Goal: Task Accomplishment & Management: Use online tool/utility

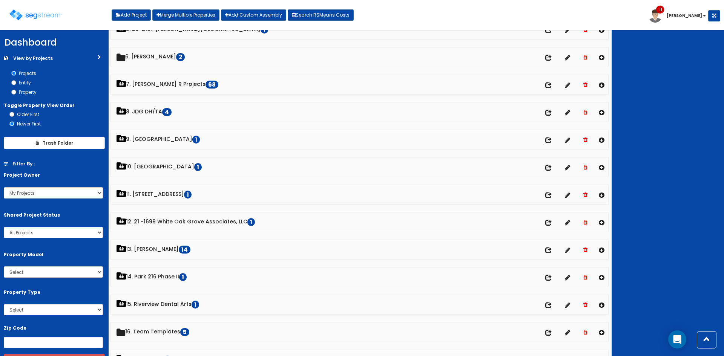
scroll to position [151, 0]
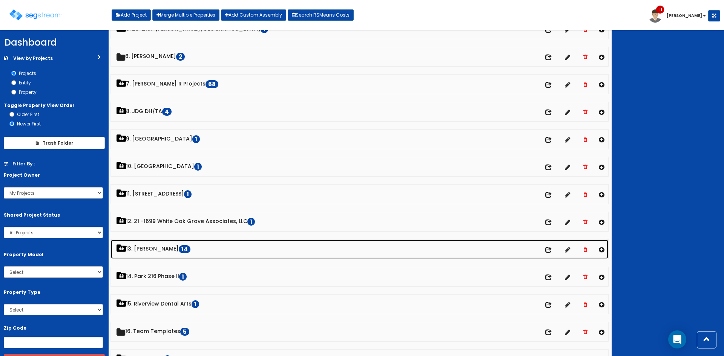
click at [154, 253] on link "13. Dawn Polin 14" at bounding box center [360, 249] width 498 height 19
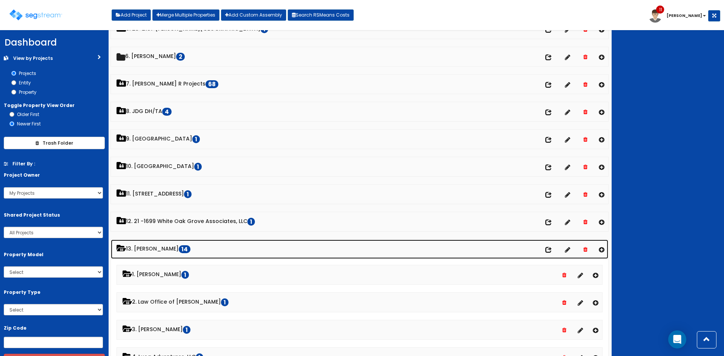
click at [159, 247] on link "13. Dawn Polin 14" at bounding box center [360, 249] width 498 height 19
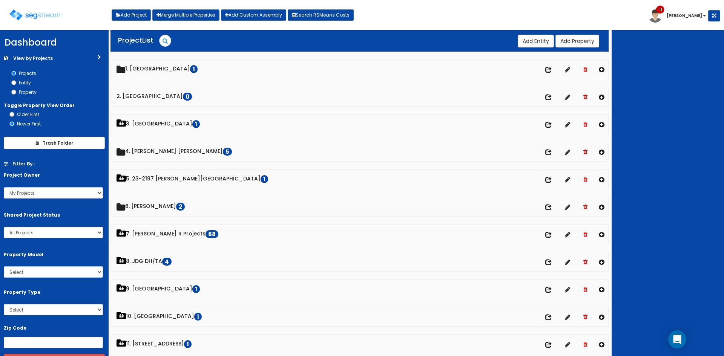
scroll to position [0, 0]
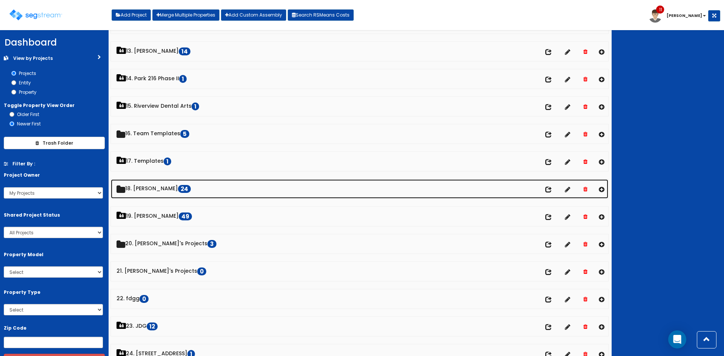
click at [138, 193] on link "18. Dawn 24" at bounding box center [360, 189] width 498 height 19
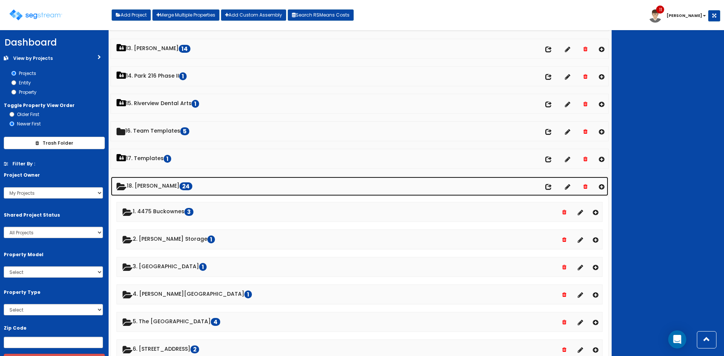
scroll to position [352, 0]
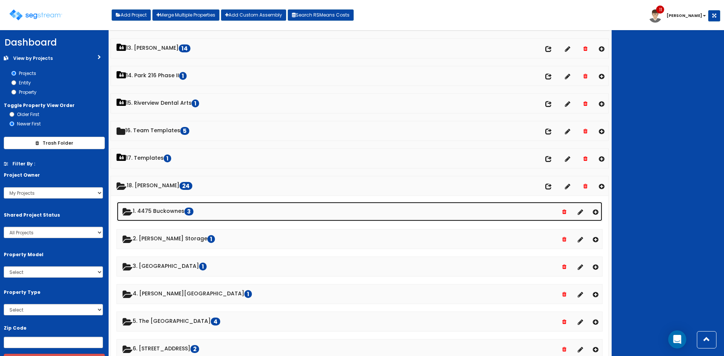
click at [177, 212] on link "1. 4475 Buckownes 3" at bounding box center [359, 211] width 485 height 19
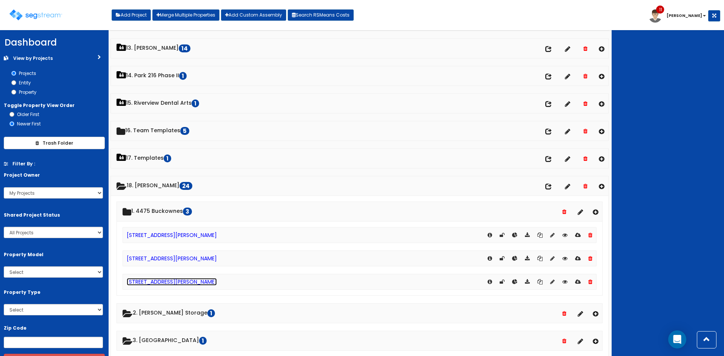
click at [180, 283] on link "[STREET_ADDRESS][PERSON_NAME]" at bounding box center [172, 282] width 90 height 8
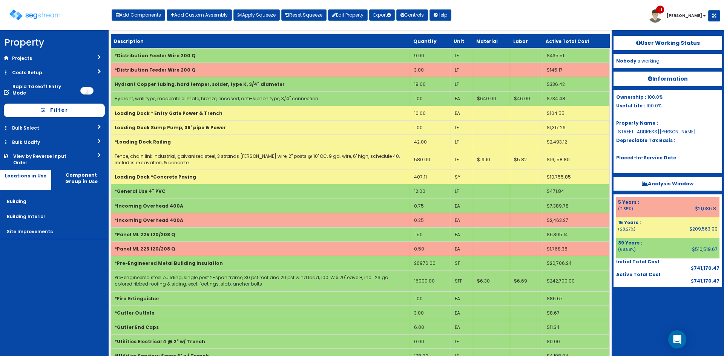
click at [521, 20] on div "Toggle navigation Add Components Add Custom Assembly Apply Squeeze Reset Squeez…" at bounding box center [362, 18] width 717 height 25
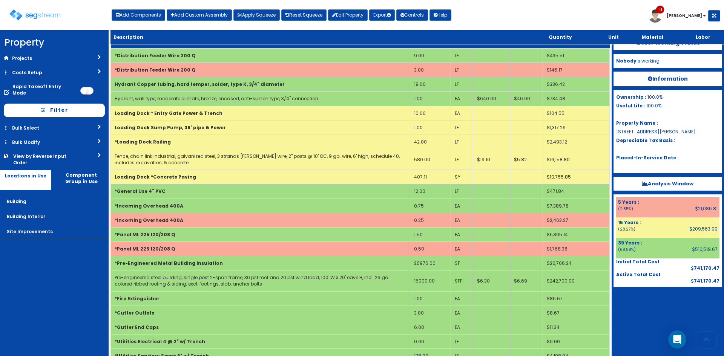
scroll to position [495, 0]
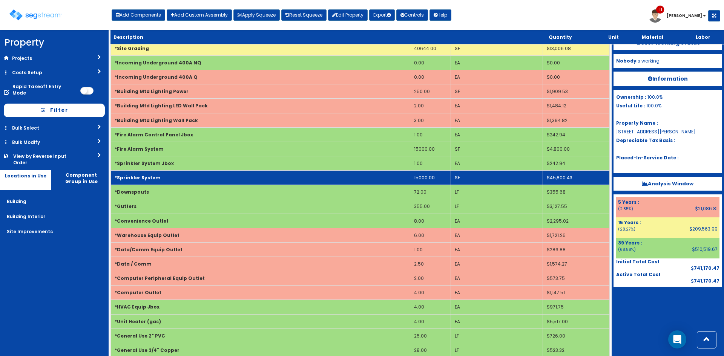
click at [287, 181] on td "*Sprinkler System" at bounding box center [260, 178] width 299 height 14
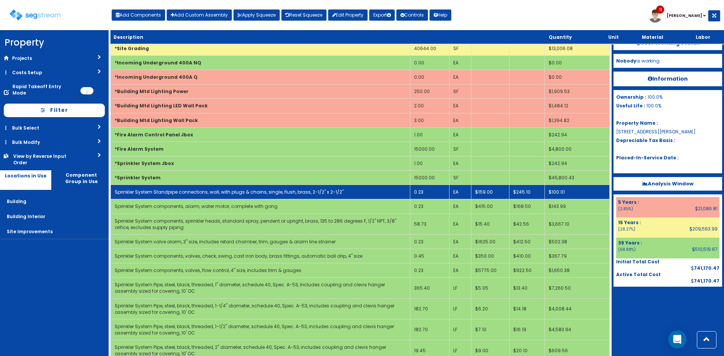
click at [429, 195] on td "0.23" at bounding box center [429, 192] width 39 height 14
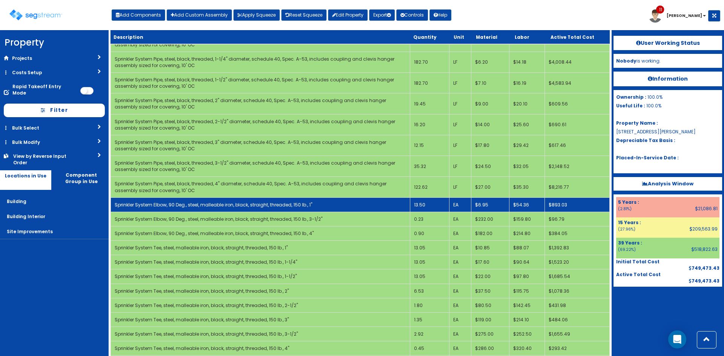
scroll to position [958, 0]
click at [429, 204] on td "13.50" at bounding box center [429, 204] width 39 height 14
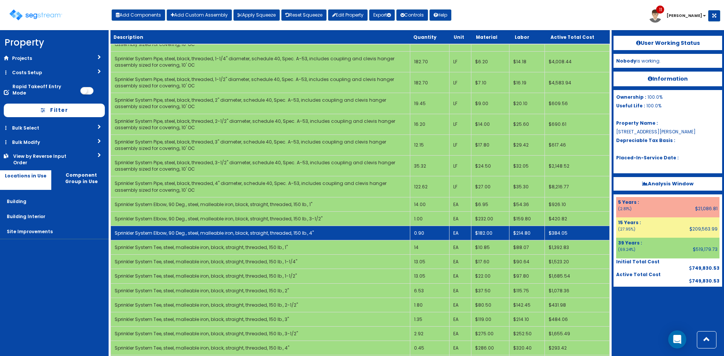
click at [425, 234] on td "0.90" at bounding box center [429, 233] width 39 height 14
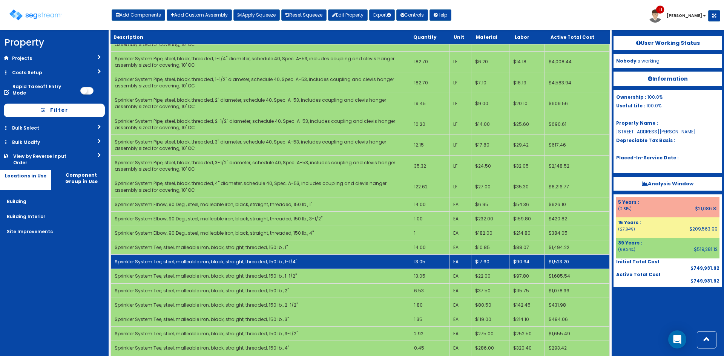
click at [429, 264] on td "13.05" at bounding box center [429, 262] width 39 height 14
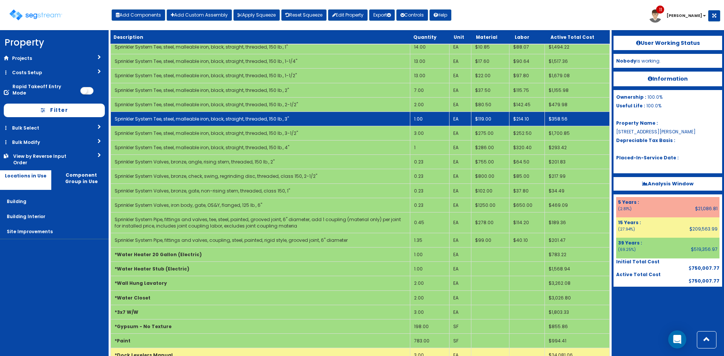
scroll to position [1159, 0]
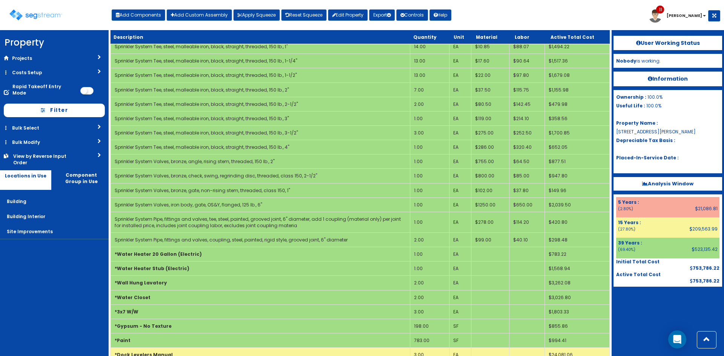
click at [646, 323] on div "User Working Status Nobody is working. Information Ownership : 100.0% Useful Li…" at bounding box center [668, 193] width 112 height 326
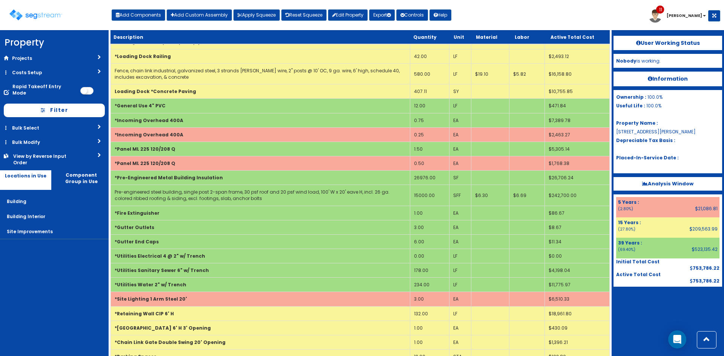
scroll to position [409, 0]
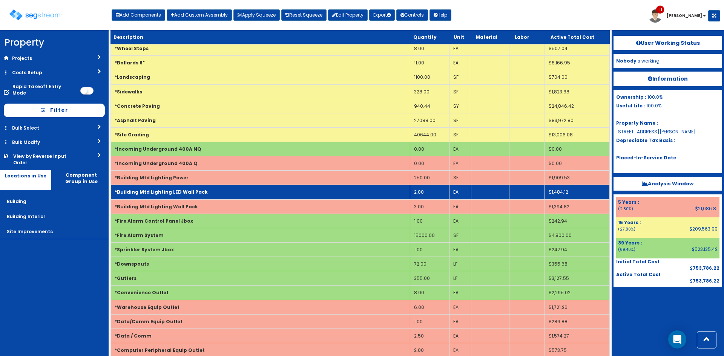
click at [235, 190] on td "*Building Mtd Lighting LED Wall Pack" at bounding box center [260, 192] width 299 height 14
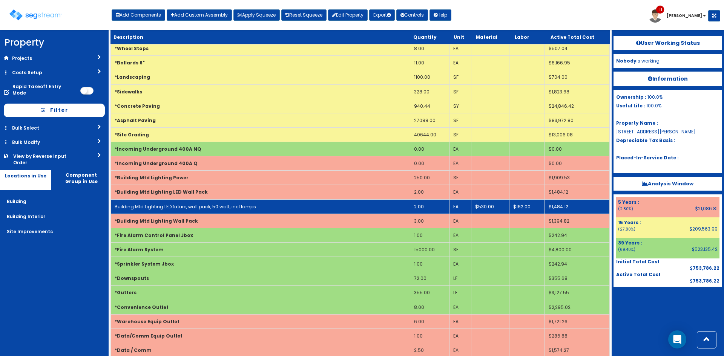
click at [232, 201] on td "Building Mtd Lighting LED fixture, wall pack, 50 watt, incl lamps" at bounding box center [260, 207] width 299 height 14
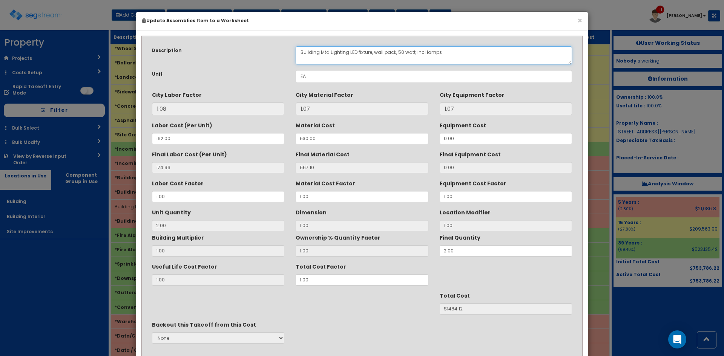
drag, startPoint x: 396, startPoint y: 52, endPoint x: 374, endPoint y: 51, distance: 21.6
click at [374, 51] on textarea "Building Mtd Lighting LED fixture, wall pack, 50 watt, incl lamps" at bounding box center [434, 55] width 276 height 18
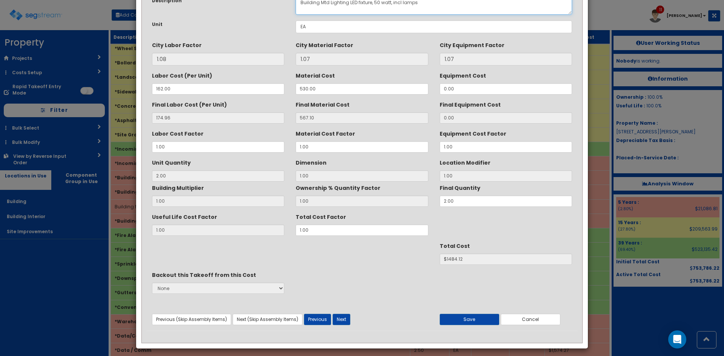
scroll to position [50, 0]
type textarea "Building Mtd Lighting LED fixture, 50 watt, incl lamps"
click at [240, 224] on div "Useful Life Cost Factor 1.00 Total Cost Factor 1.00" at bounding box center [362, 222] width 432 height 25
type input "1"
type input "2"
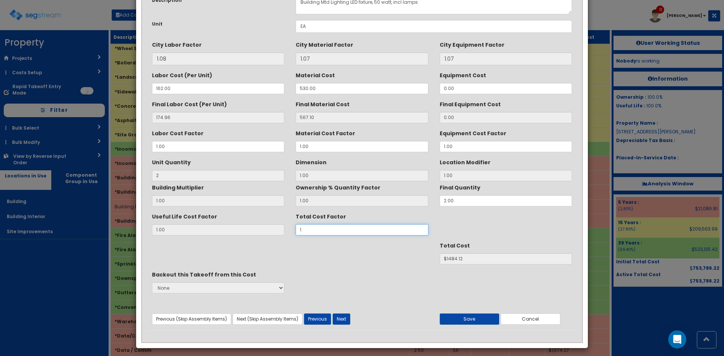
type input "1.5"
type input "$2226.18"
type input "1.5"
click at [367, 272] on div "Backout this Takeoff from this Cost None" at bounding box center [362, 283] width 432 height 28
click at [482, 321] on button "Save" at bounding box center [470, 319] width 60 height 11
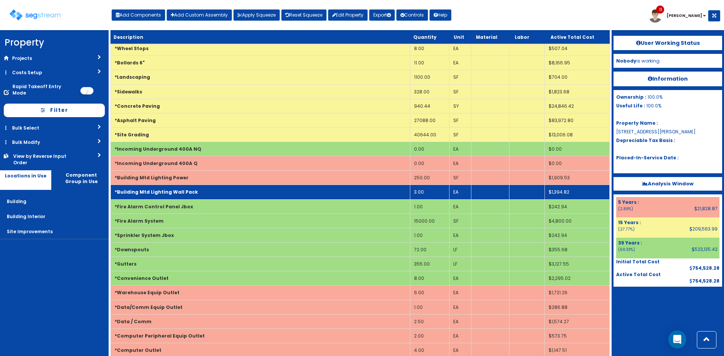
click at [198, 190] on td "*Building Mtd Lighting Wall Pack" at bounding box center [260, 192] width 299 height 14
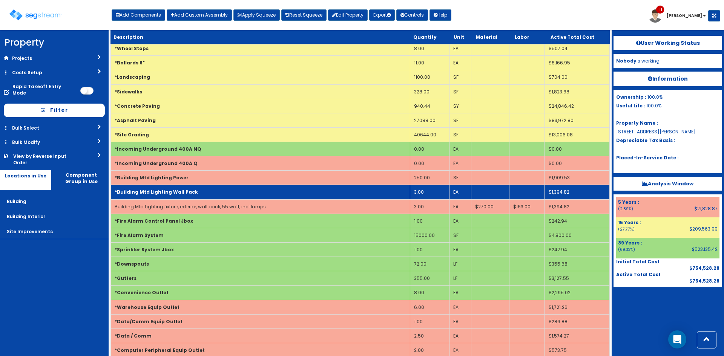
click at [198, 190] on td "*Building Mtd Lighting Wall Pack" at bounding box center [260, 192] width 299 height 14
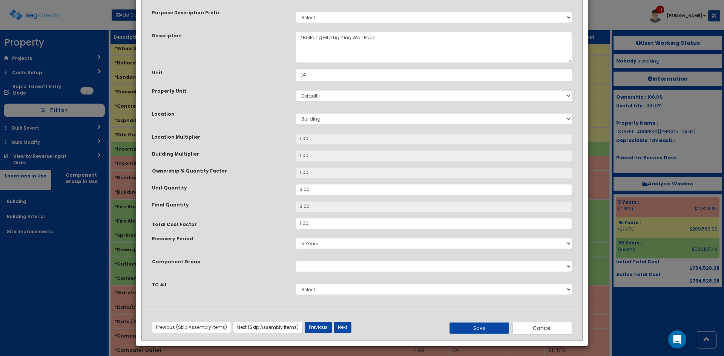
scroll to position [40, 0]
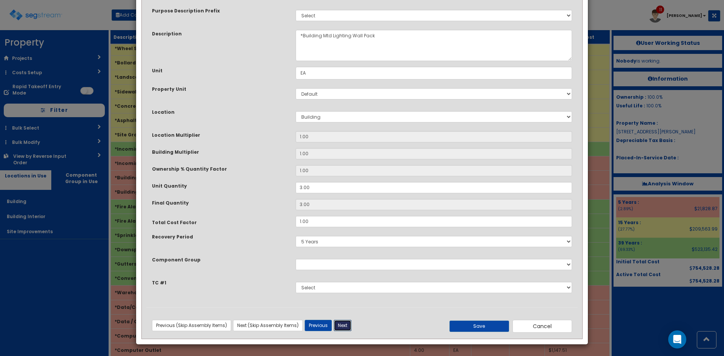
click at [345, 329] on button "Next" at bounding box center [343, 325] width 18 height 11
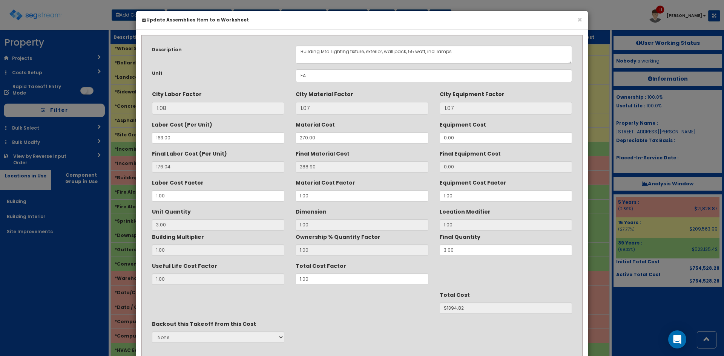
scroll to position [0, 0]
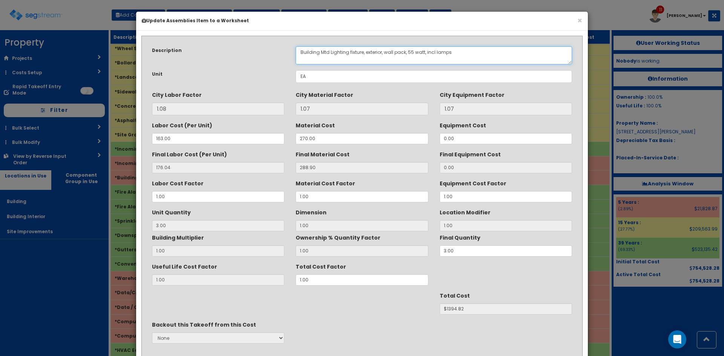
click at [351, 56] on textarea "Building Mtd Lighting fixture, exterior, wall pack, 55 watt, incl lamps" at bounding box center [434, 55] width 276 height 18
drag, startPoint x: 407, startPoint y: 51, endPoint x: 387, endPoint y: 54, distance: 20.6
click at [387, 54] on textarea "Building Mtd Lighting fixture, exterior, wall pack, 55 watt, incl lamps" at bounding box center [434, 55] width 276 height 18
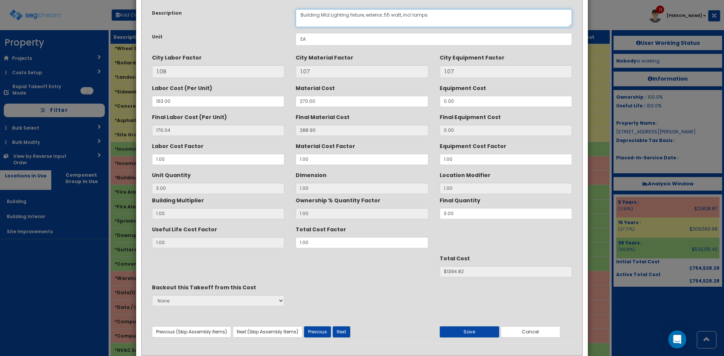
scroll to position [54, 0]
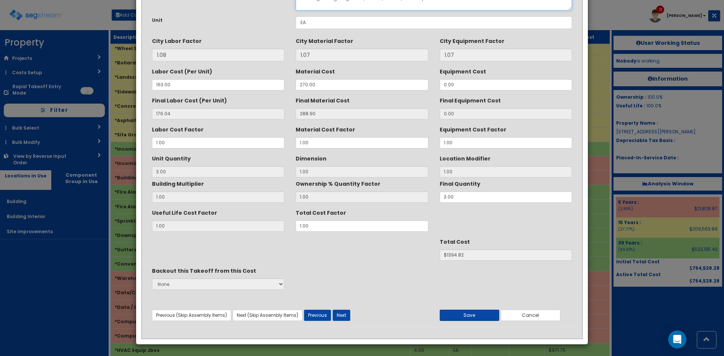
type textarea "Building Mtd Lighting fixture, exterior, 55 watt, incl lamps"
click at [478, 315] on button "Save" at bounding box center [470, 315] width 60 height 11
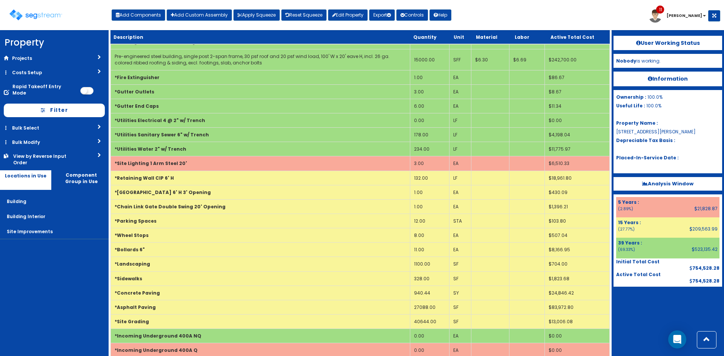
scroll to position [682, 0]
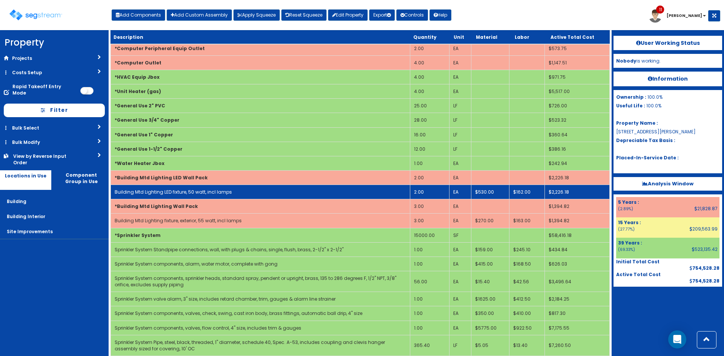
click at [211, 193] on link "Building Mtd Lighting LED fixture, 50 watt, incl lamps" at bounding box center [173, 192] width 117 height 6
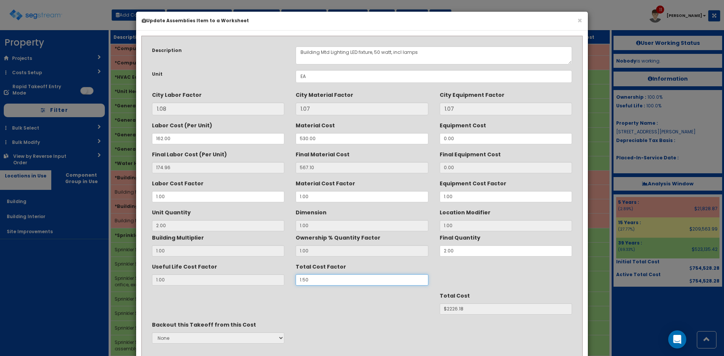
click at [264, 279] on div "Useful Life Cost Factor 1.00 Total Cost Factor 1.50" at bounding box center [362, 273] width 432 height 25
type input "1"
type input "2"
type input "$1484.12"
type input "1.2"
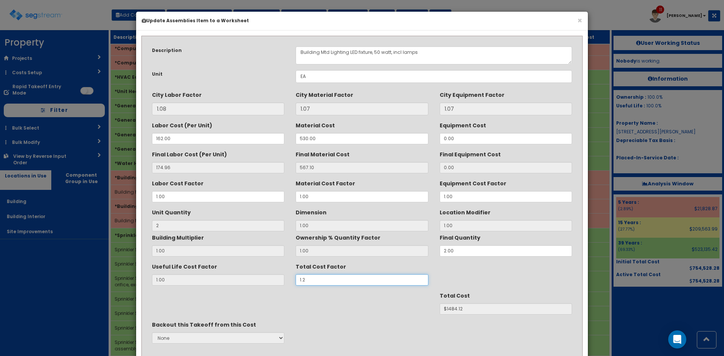
type input "$1780.94"
type input "1.2"
click at [382, 310] on div "Total Cost $1780.94" at bounding box center [362, 302] width 432 height 25
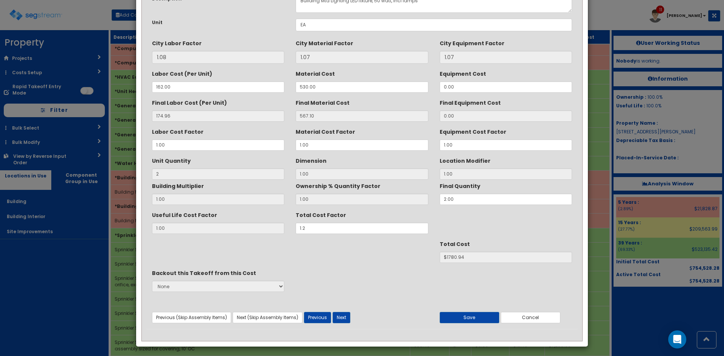
scroll to position [54, 0]
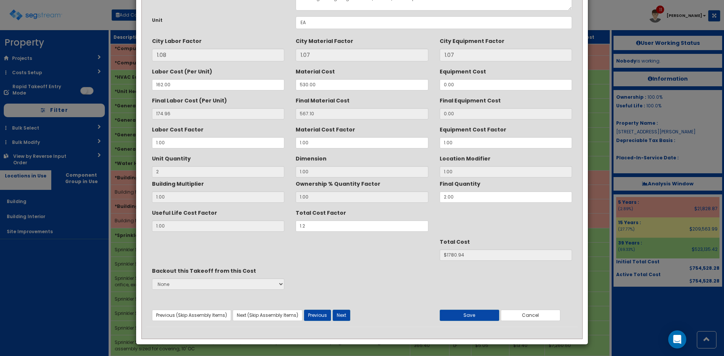
click at [439, 310] on div "Previous (Skip Assembly Items) Next (Skip Assembly Items) Previous Next Save Ca…" at bounding box center [362, 309] width 432 height 25
click at [477, 319] on button "Save" at bounding box center [470, 315] width 60 height 11
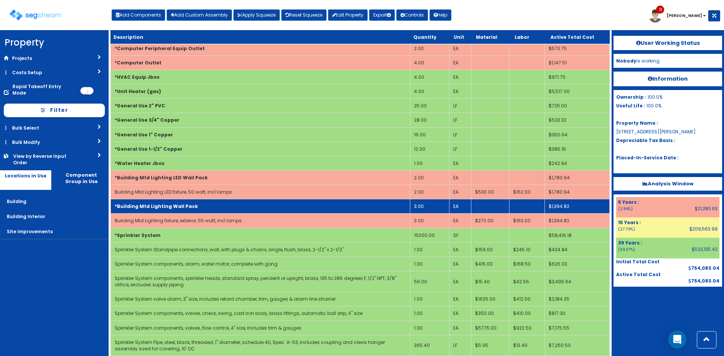
click at [263, 211] on td "*Building Mtd Lighting Wall Pack" at bounding box center [260, 207] width 299 height 14
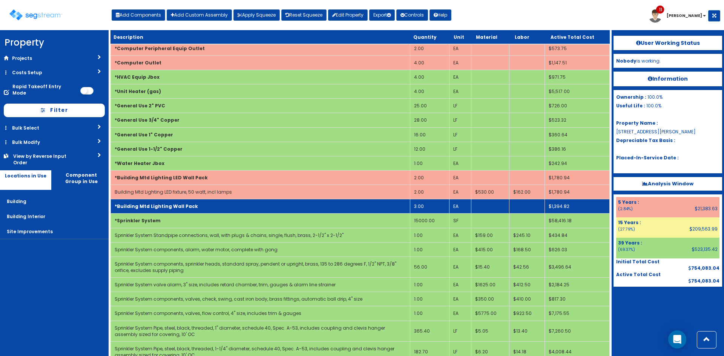
click at [263, 211] on td "*Building Mtd Lighting Wall Pack" at bounding box center [260, 207] width 299 height 14
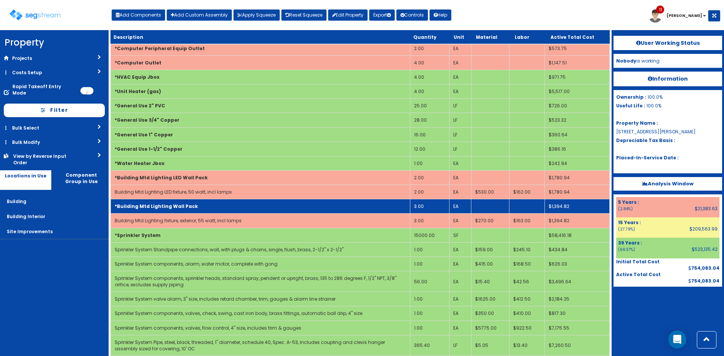
click at [263, 211] on td "*Building Mtd Lighting Wall Pack" at bounding box center [260, 207] width 299 height 14
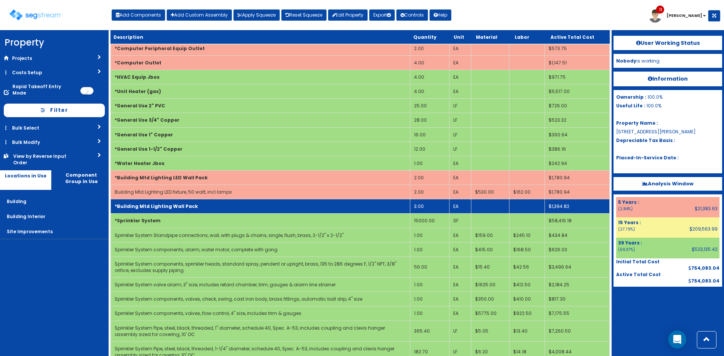
click at [263, 211] on td "*Building Mtd Lighting Wall Pack" at bounding box center [260, 207] width 299 height 14
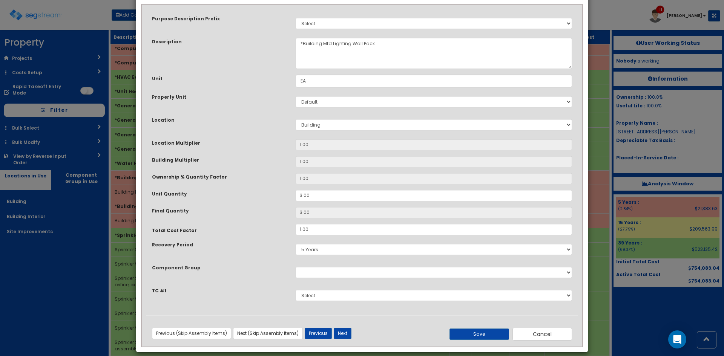
scroll to position [40, 0]
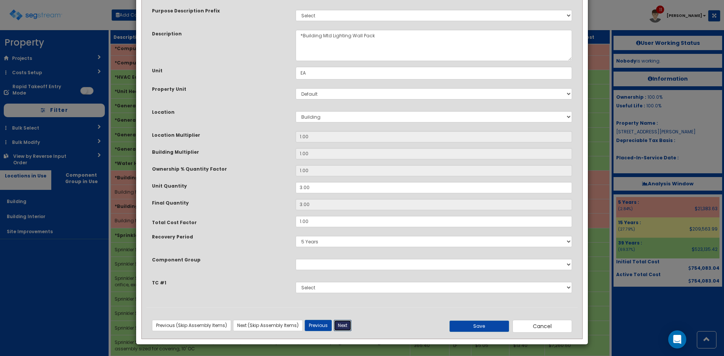
click at [351, 327] on button "Next" at bounding box center [343, 325] width 18 height 11
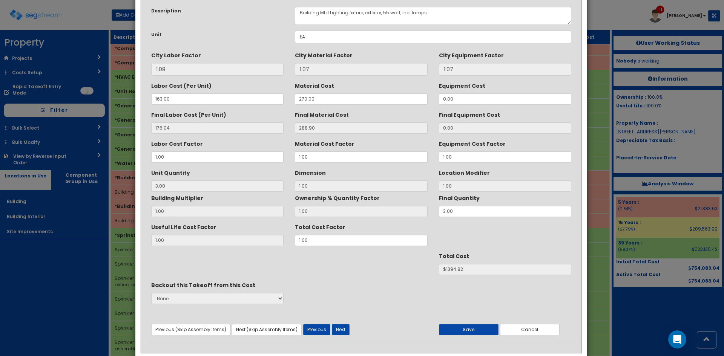
drag, startPoint x: 364, startPoint y: 249, endPoint x: 321, endPoint y: 249, distance: 43.4
click at [321, 249] on div "Description Building Mtd Lighting fixture, exterior, 55 watt, incl lamps Unit E…" at bounding box center [362, 171] width 432 height 340
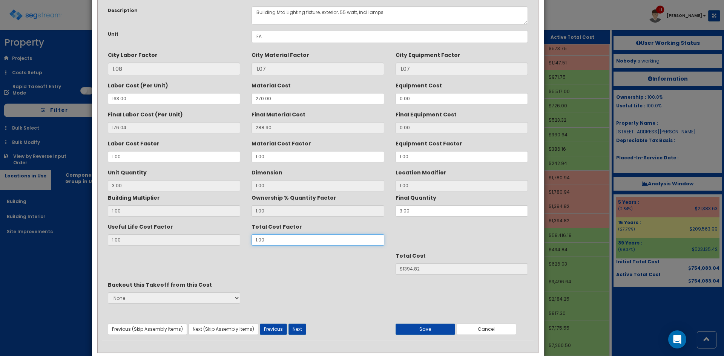
click at [195, 241] on div "Useful Life Cost Factor 1.00 Total Cost Factor 1.00" at bounding box center [318, 233] width 432 height 25
type input "1"
type input "3"
type input "1.3"
type input "$1813.27"
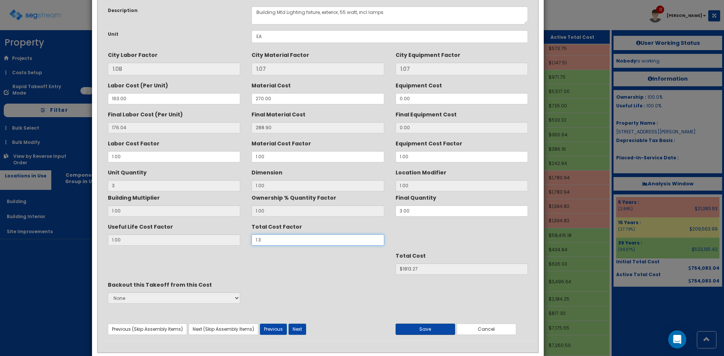
type input "1.3"
click at [433, 331] on button "Save" at bounding box center [426, 329] width 60 height 11
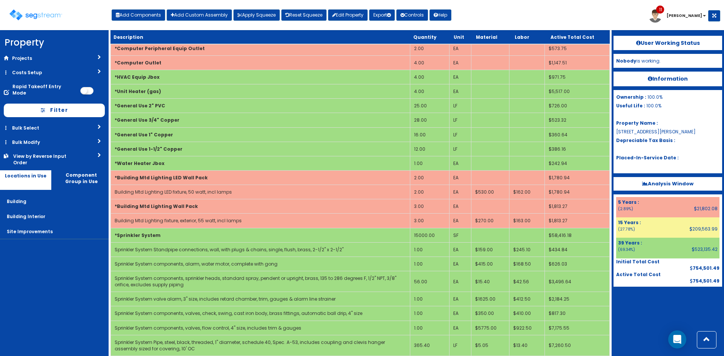
click at [639, 318] on div at bounding box center [668, 306] width 109 height 38
click at [74, 303] on nav "Property DB Projects Recent Properties [STREET_ADDRESS][PERSON_NAME] GFP Hadco …" at bounding box center [54, 193] width 109 height 326
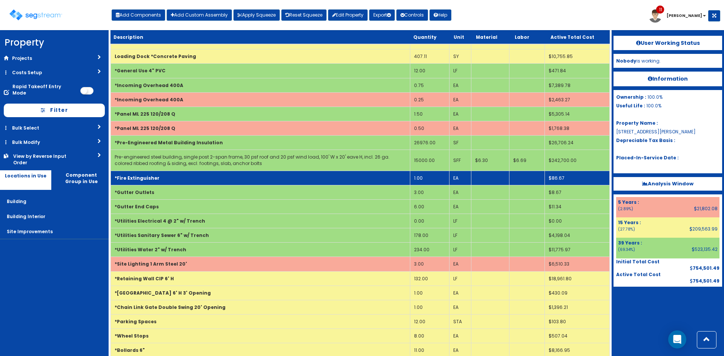
click at [420, 182] on td "1.00" at bounding box center [429, 178] width 39 height 14
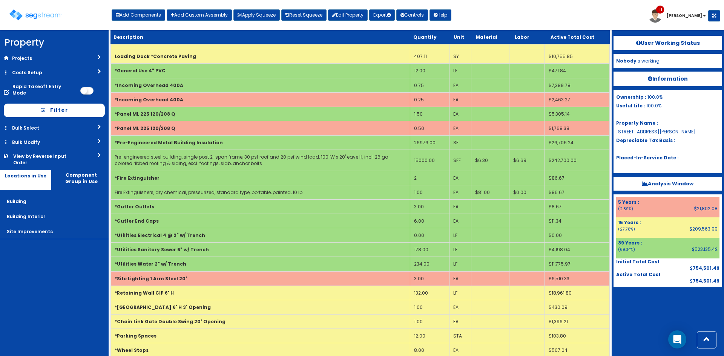
click at [642, 319] on div at bounding box center [668, 306] width 109 height 38
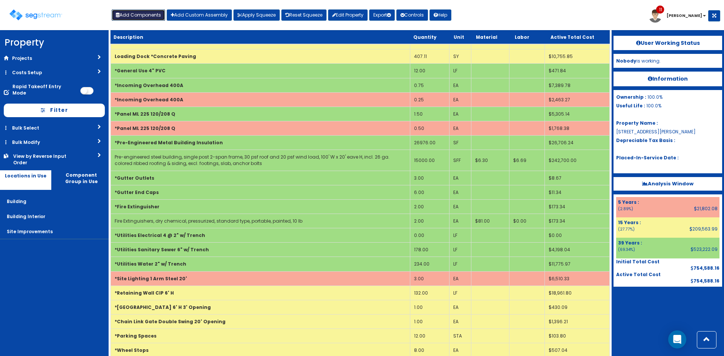
click at [147, 14] on button "Add Components" at bounding box center [139, 14] width 54 height 11
select select "26000000"
select select "15Y_1"
select select "default"
select select "7"
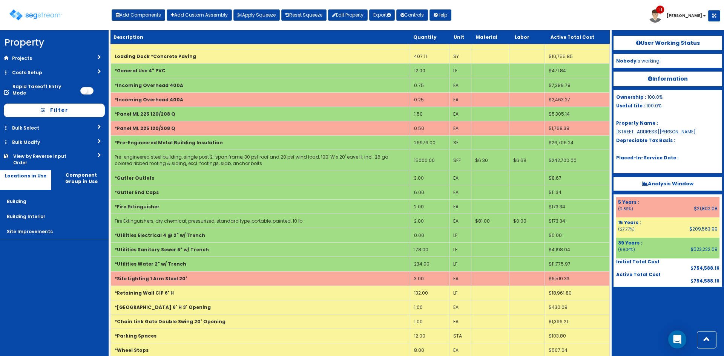
select select
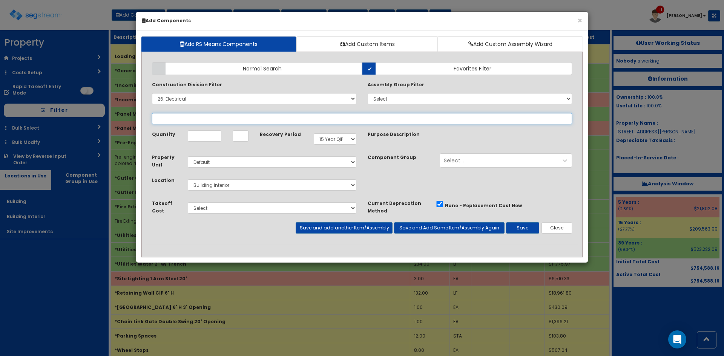
select select
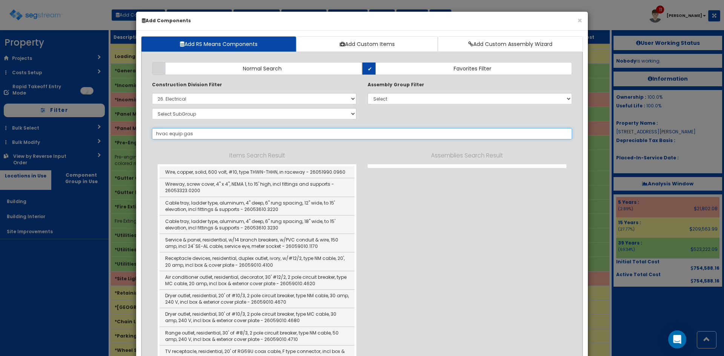
drag, startPoint x: 157, startPoint y: 135, endPoint x: 144, endPoint y: 135, distance: 12.1
click at [210, 135] on input "hvac equip gas" at bounding box center [362, 133] width 420 height 11
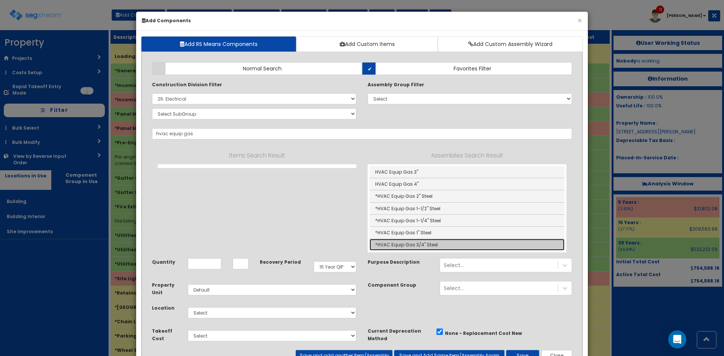
click at [411, 245] on link "*HVAC Equip Gas 3/4" Steel" at bounding box center [467, 245] width 195 height 12
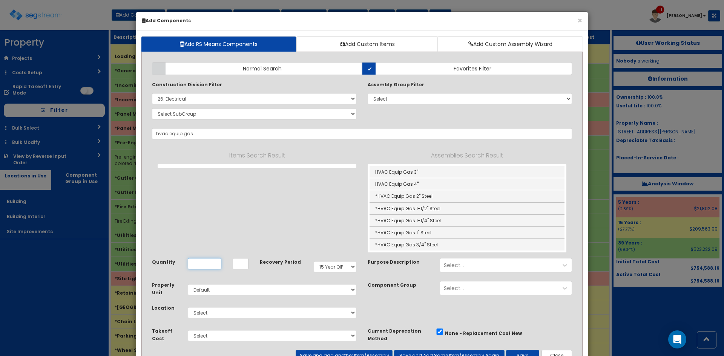
type input "*HVAC Equip Gas 3/4" Steel"
type input "LF"
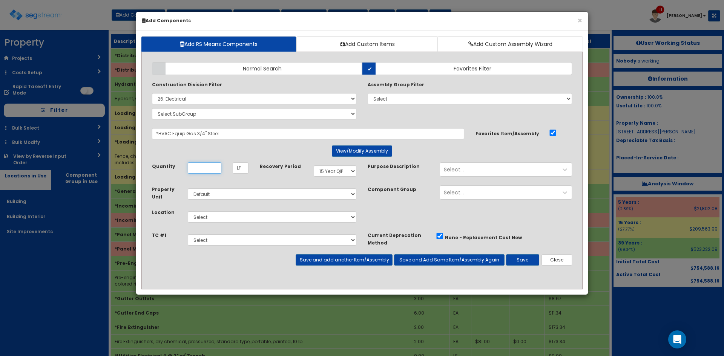
click at [203, 170] on input "Quantity" at bounding box center [205, 168] width 34 height 11
type input "226"
click at [265, 214] on select "Select Building Building Interior Site Improvements Add Additional Location" at bounding box center [272, 217] width 169 height 11
select select "7"
click at [188, 212] on select "Select Building Building Interior Site Improvements Add Additional Location" at bounding box center [272, 217] width 169 height 11
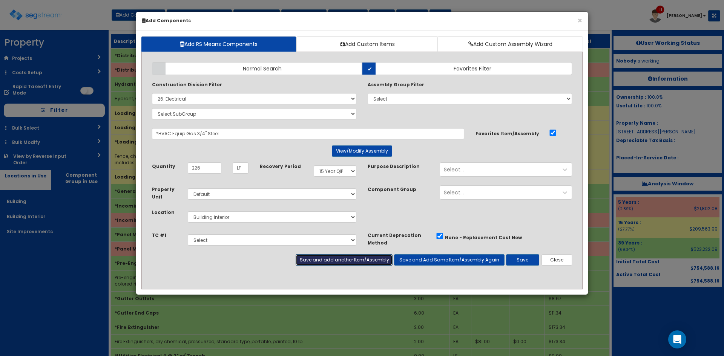
click at [302, 260] on button "Save and add another Item/Assembly" at bounding box center [344, 260] width 97 height 11
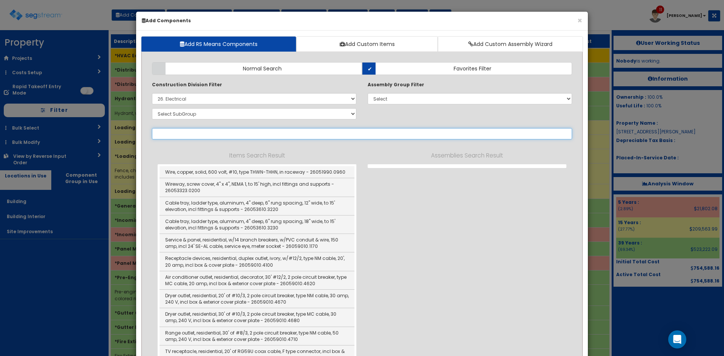
paste input "hvac equip gas"
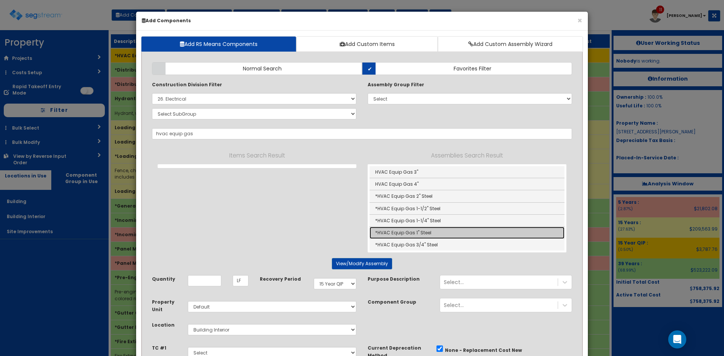
click at [411, 230] on link "*HVAC Equip Gas 1" Steel" at bounding box center [467, 233] width 195 height 12
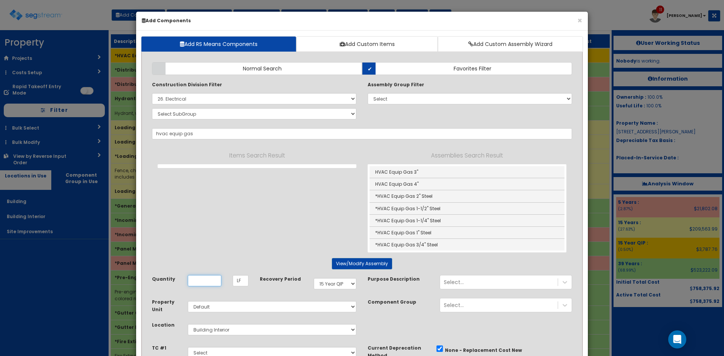
type input "*HVAC Equip Gas 1" Steel"
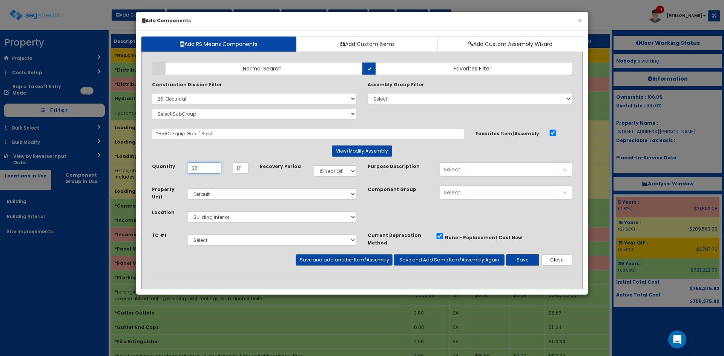
type input "22"
click at [528, 260] on button "Save" at bounding box center [522, 260] width 33 height 11
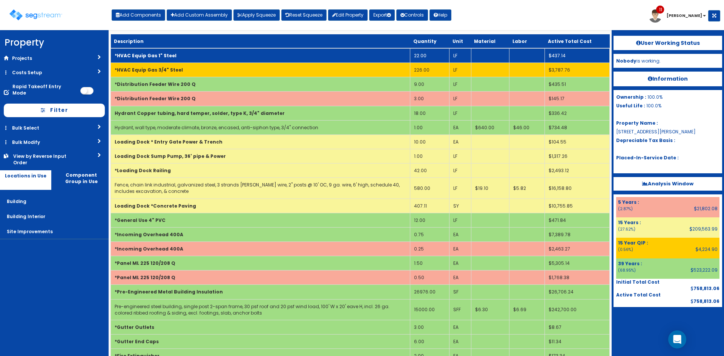
click at [195, 58] on td "*HVAC Equip Gas 1" Steel" at bounding box center [260, 55] width 299 height 15
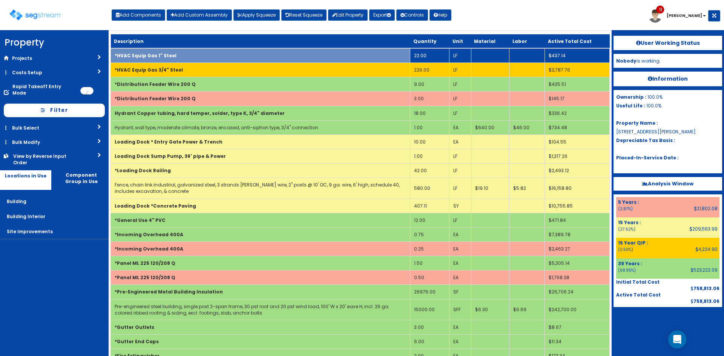
click at [195, 57] on td "*HVAC Equip Gas 1" Steel" at bounding box center [260, 55] width 299 height 15
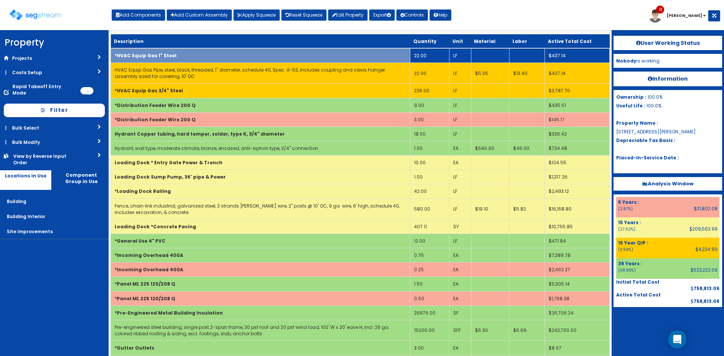
click at [195, 57] on td "*HVAC Equip Gas 1" Steel" at bounding box center [260, 55] width 299 height 15
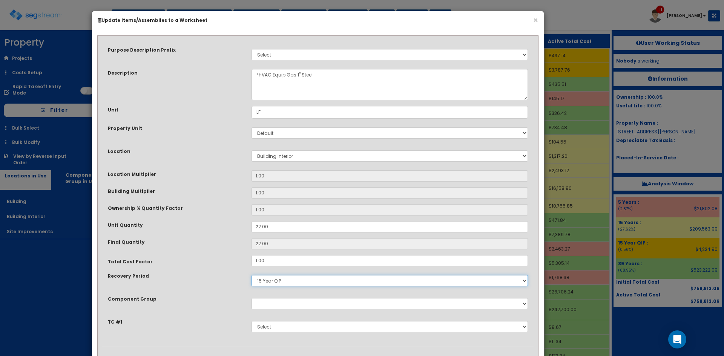
click at [292, 278] on select "5 Years 7 Years 9 Years 10 Years 15 Years 15 Year QLI 15 Year QRP 15 Year QIP 2…" at bounding box center [390, 280] width 276 height 11
select select "39Y"
click at [252, 275] on select "5 Years 7 Years 9 Years 10 Years 15 Years 15 Year QLI 15 Year QRP 15 Year QIP 2…" at bounding box center [390, 280] width 276 height 11
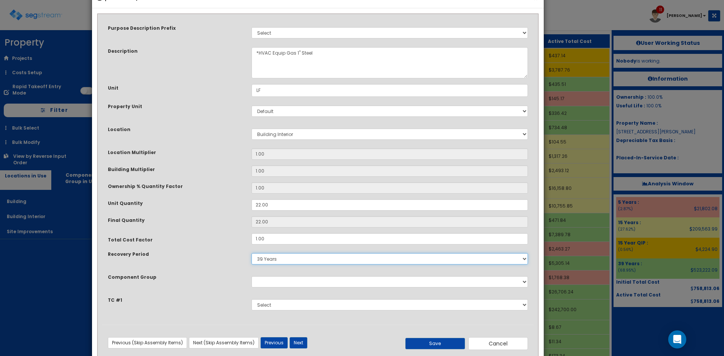
scroll to position [40, 0]
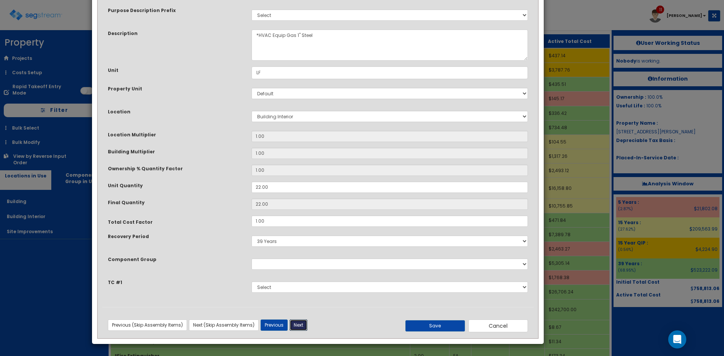
click at [301, 324] on button "Next" at bounding box center [299, 325] width 18 height 11
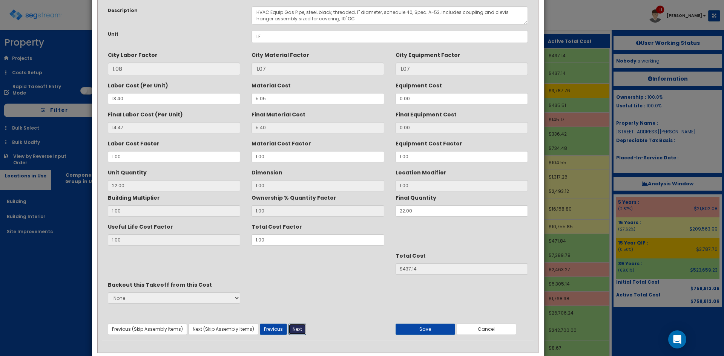
click at [301, 327] on button "Next" at bounding box center [298, 329] width 18 height 11
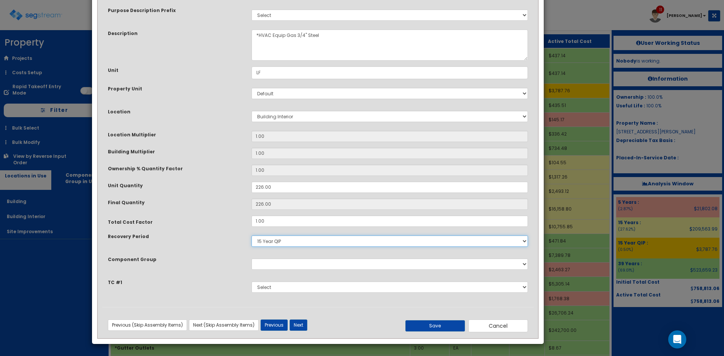
click at [275, 241] on select "5 Years 7 Years 9 Years 10 Years 15 Years 15 Year QLI 15 Year QRP 15 Year QIP 2…" at bounding box center [390, 241] width 276 height 11
select select "39Y"
click at [252, 236] on select "5 Years 7 Years 9 Years 10 Years 15 Years 15 Year QLI 15 Year QRP 15 Year QIP 2…" at bounding box center [390, 241] width 276 height 11
click at [434, 327] on button "Save" at bounding box center [435, 326] width 60 height 11
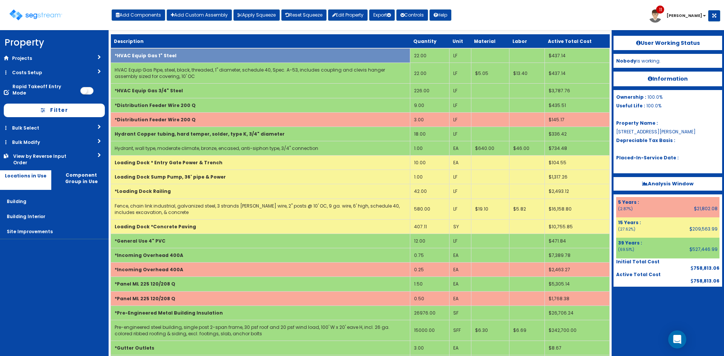
click at [644, 319] on div at bounding box center [668, 306] width 109 height 38
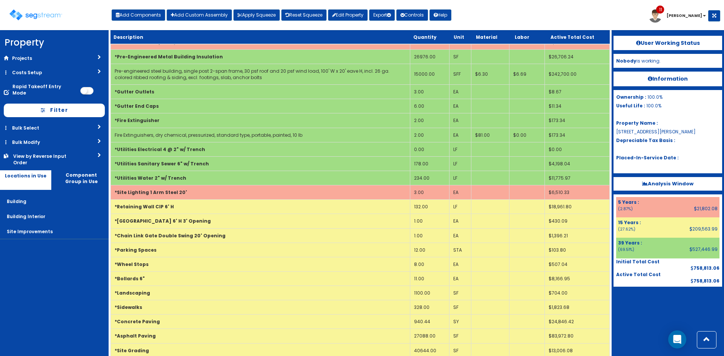
scroll to position [1371, 0]
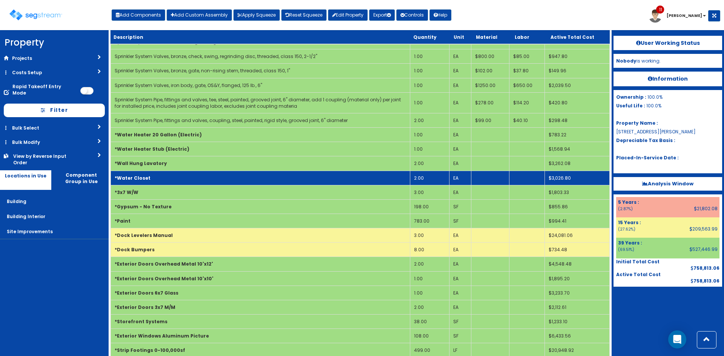
click at [308, 176] on td "*Water Closet" at bounding box center [260, 178] width 299 height 14
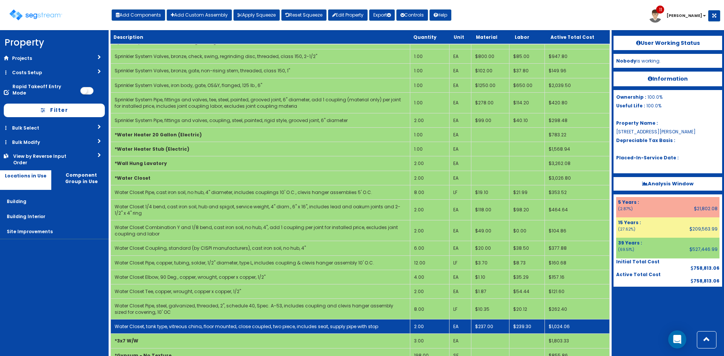
click at [424, 330] on td "2.00" at bounding box center [429, 327] width 39 height 14
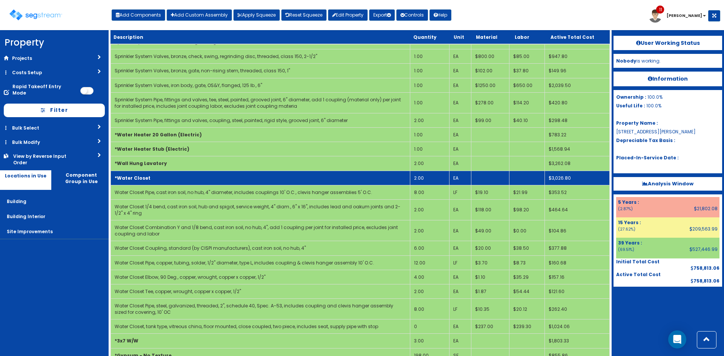
click at [145, 177] on b "*Water Closet" at bounding box center [133, 178] width 36 height 6
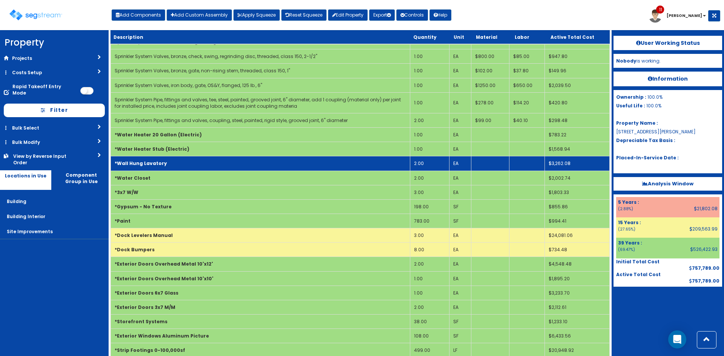
click at [204, 168] on td "*Wall Hung Lavatory" at bounding box center [260, 164] width 299 height 14
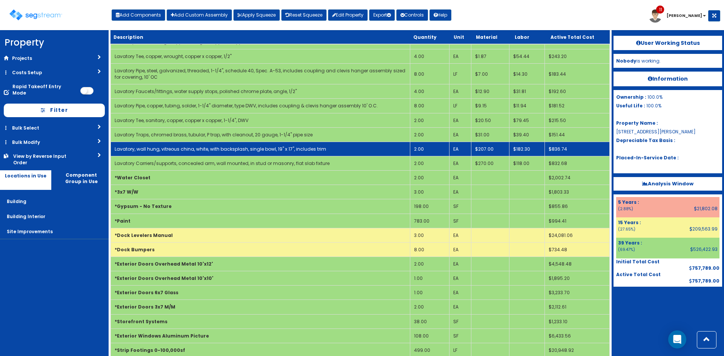
click at [434, 146] on td "2.00" at bounding box center [429, 149] width 39 height 14
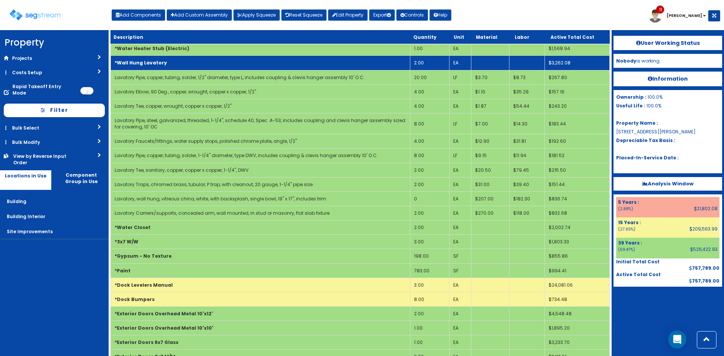
click at [194, 64] on td "*Wall Hung Lavatory" at bounding box center [260, 63] width 299 height 14
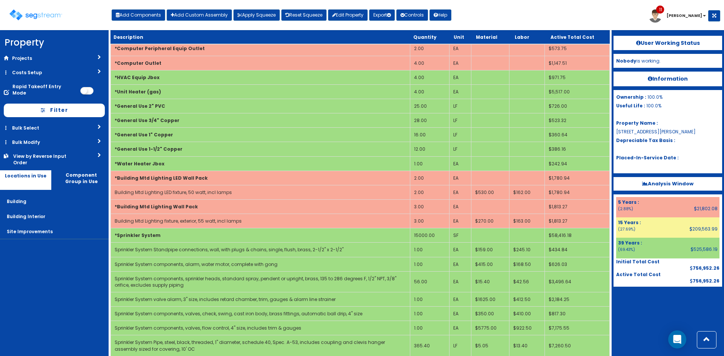
scroll to position [1357, 0]
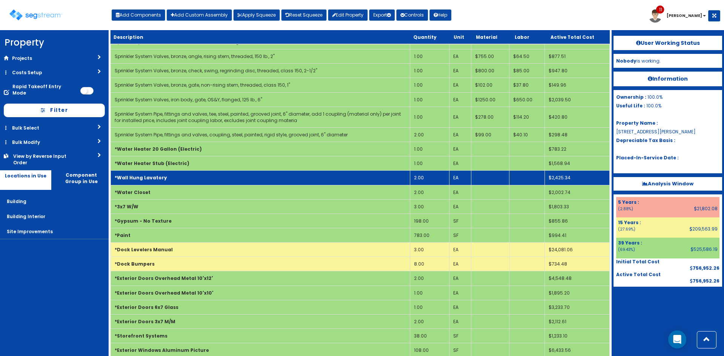
click at [212, 178] on td "*Wall Hung Lavatory" at bounding box center [260, 178] width 299 height 14
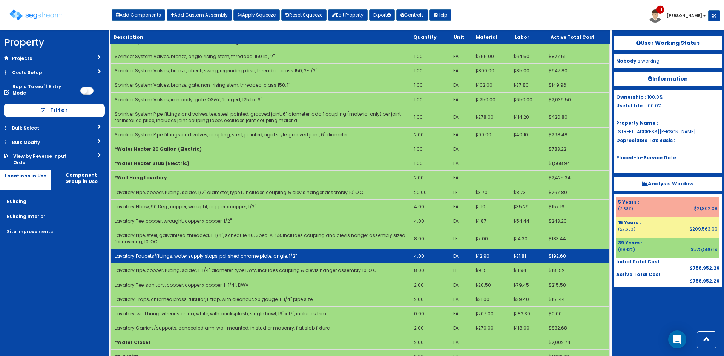
click at [437, 255] on td "4.00" at bounding box center [429, 256] width 39 height 14
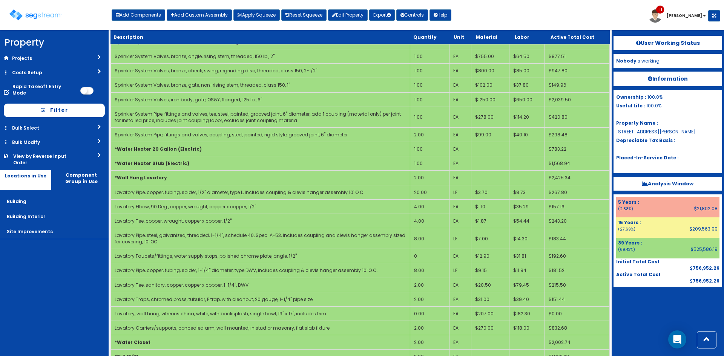
click at [662, 321] on div at bounding box center [668, 306] width 109 height 38
click at [47, 315] on nav "Property DB Projects Recent Properties [STREET_ADDRESS][PERSON_NAME] GFP Hadco …" at bounding box center [54, 193] width 109 height 326
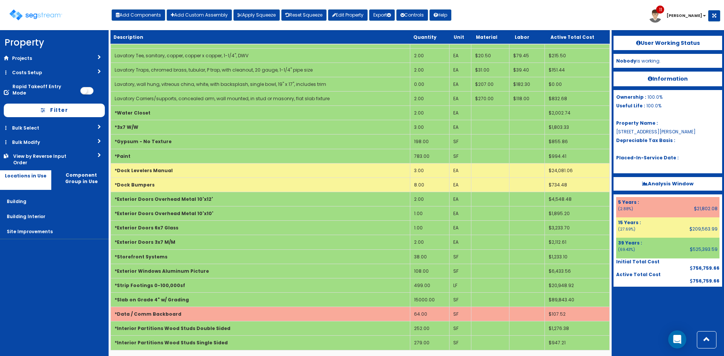
scroll to position [1589, 0]
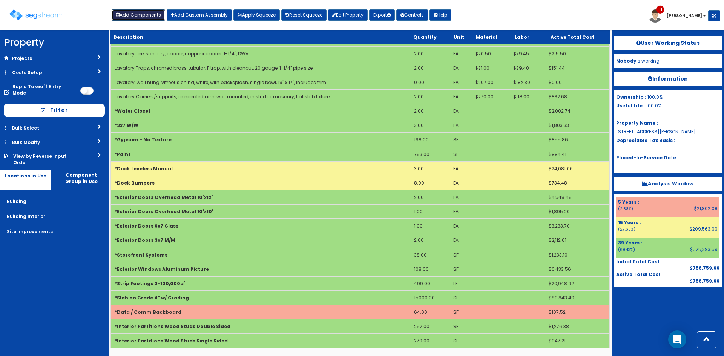
click at [135, 13] on button "Add Components" at bounding box center [139, 14] width 54 height 11
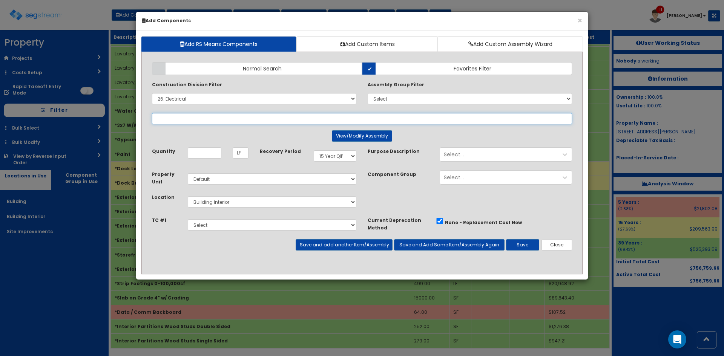
select select
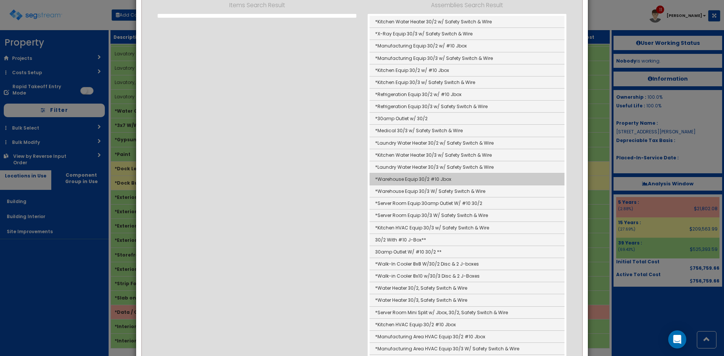
scroll to position [151, 0]
click at [426, 181] on link "*Warehouse Equip 30/2 #10 Jbox" at bounding box center [467, 179] width 195 height 12
type input "*Warehouse Equip 30/2 #10 Jbox"
type input "EA"
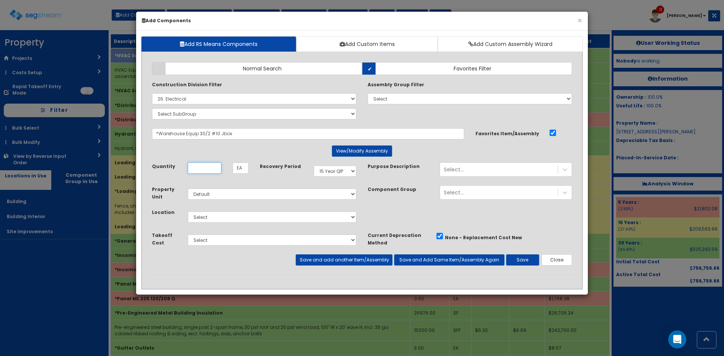
scroll to position [0, 0]
type input "4"
click at [338, 173] on select "Select 5 Years 7 Years 9 Years 10 Years 15 Years 15 Year QLI 15 Year QRP 15 Yea…" at bounding box center [335, 171] width 43 height 11
select select "5Y"
click at [314, 166] on select "Select 5 Years 7 Years 9 Years 10 Years 15 Years 15 Year QLI 15 Year QRP 15 Yea…" at bounding box center [335, 171] width 43 height 11
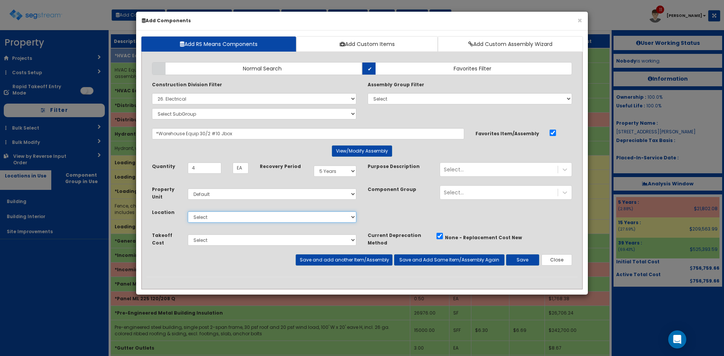
click at [274, 215] on select "Select Building Building Interior Site Improvements Add Additional Location" at bounding box center [272, 217] width 169 height 11
select select "7"
click at [188, 212] on select "Select Building Building Interior Site Improvements Add Additional Location" at bounding box center [272, 217] width 169 height 11
click at [364, 263] on button "Save and add another Item/Assembly" at bounding box center [344, 260] width 97 height 11
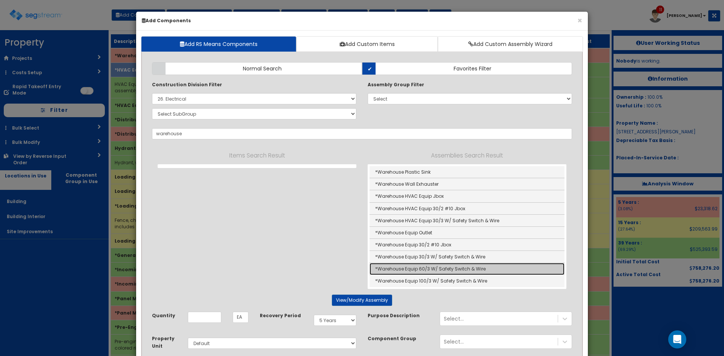
click at [442, 270] on link "*Warehouse Equip 60/3 W/ Safety Switch & Wire" at bounding box center [467, 269] width 195 height 12
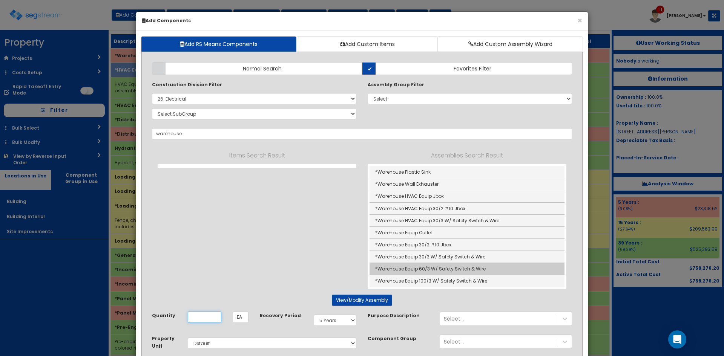
type input "*Warehouse Equip 60/3 W/ Safety Switch & Wire"
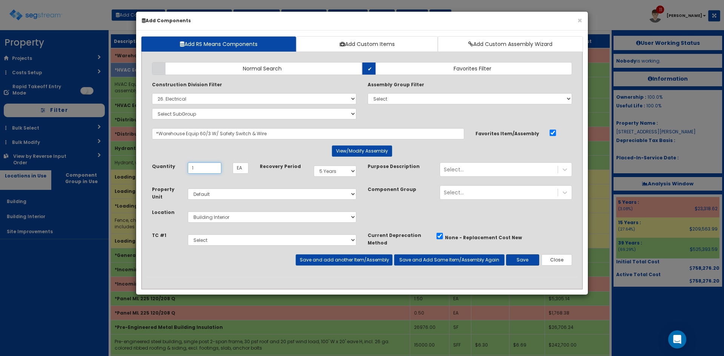
type input "1"
click at [521, 258] on button "Save" at bounding box center [522, 260] width 33 height 11
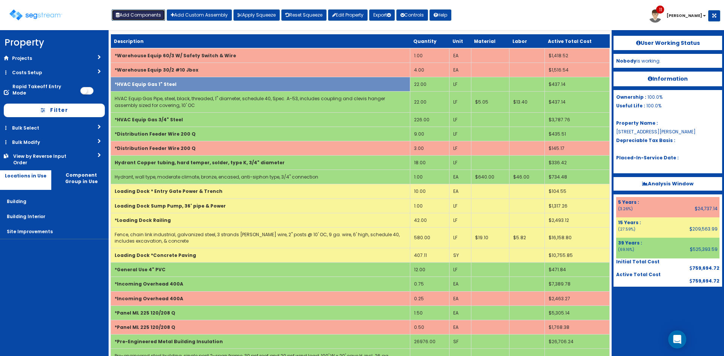
click at [140, 18] on button "Add Components" at bounding box center [139, 14] width 54 height 11
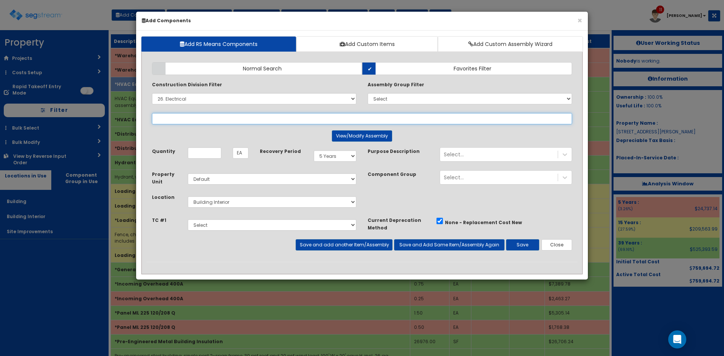
select select
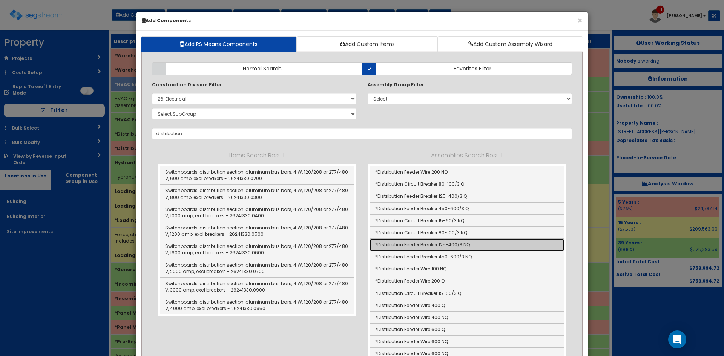
click at [447, 249] on link "*Distribution Feeder Breaker 125-400/3 NQ" at bounding box center [467, 245] width 195 height 12
type input "*Distribution Feeder Breaker 125-400/3 NQ"
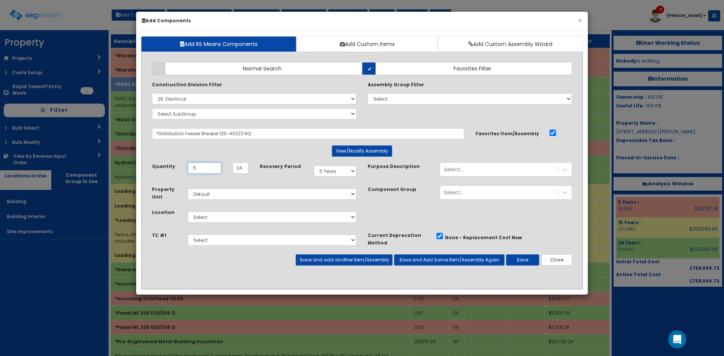
type input ".5"
click at [278, 219] on select "Select Building Building Interior Site Improvements Add Additional Location" at bounding box center [272, 217] width 169 height 11
select select "7"
click at [188, 212] on select "Select Building Building Interior Site Improvements Add Additional Location" at bounding box center [272, 217] width 169 height 11
click at [428, 261] on button "Save and Add Same Item/Assembly Again" at bounding box center [449, 260] width 111 height 11
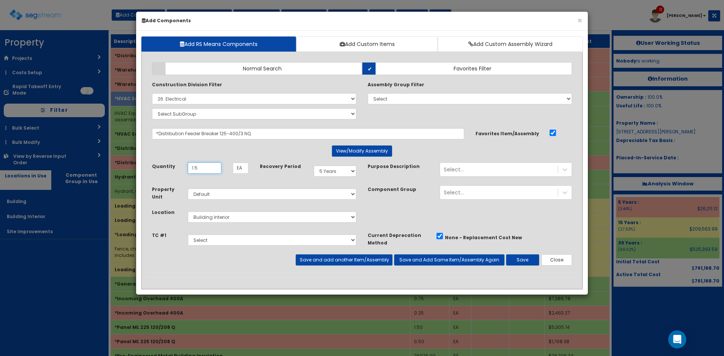
type input "1.5"
click at [349, 173] on select "Select 5 Years 7 Years 9 Years 10 Years 15 Years 15 Year QLI 15 Year QRP 15 Yea…" at bounding box center [335, 171] width 43 height 11
select select "39Y"
click at [314, 166] on select "Select 5 Years 7 Years 9 Years 10 Years 15 Years 15 Year QLI 15 Year QRP 15 Yea…" at bounding box center [335, 171] width 43 height 11
click at [513, 261] on button "Save" at bounding box center [522, 260] width 33 height 11
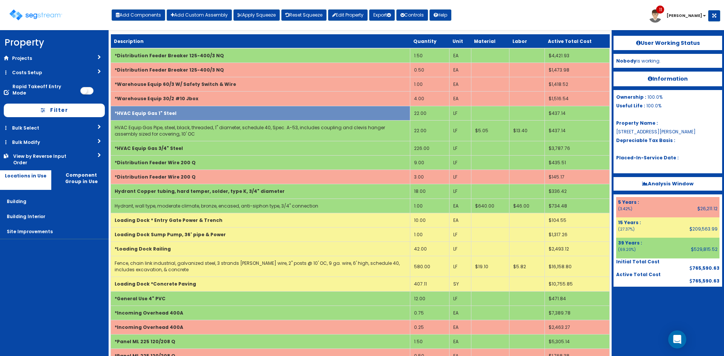
click at [647, 310] on div at bounding box center [668, 306] width 109 height 38
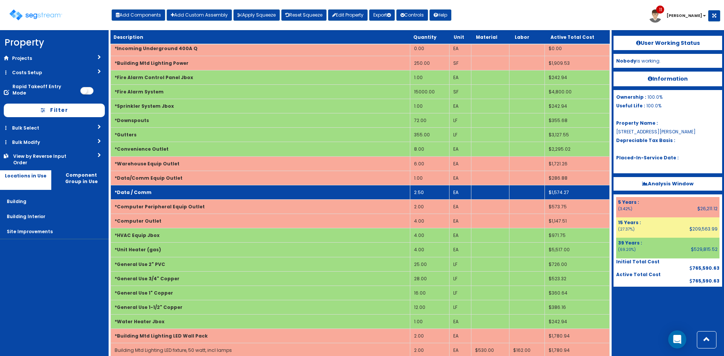
click at [217, 194] on td "*Data / Comm" at bounding box center [260, 192] width 299 height 14
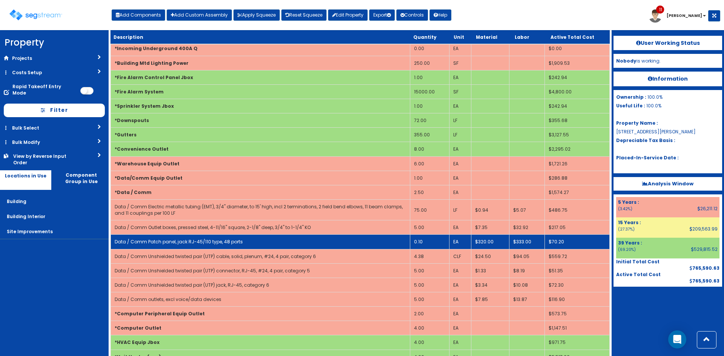
click at [426, 246] on td "0.10" at bounding box center [429, 242] width 39 height 14
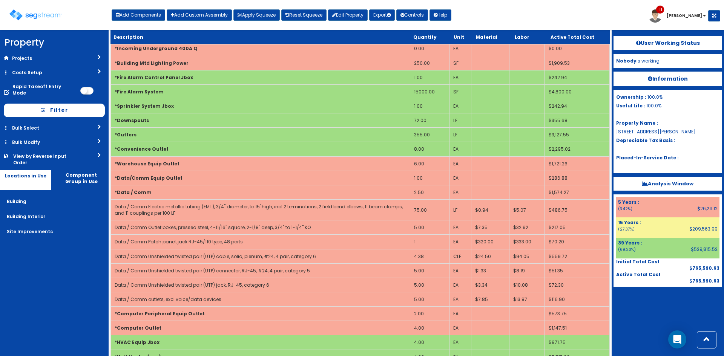
drag, startPoint x: 52, startPoint y: 266, endPoint x: 109, endPoint y: 227, distance: 69.4
click at [55, 263] on nav "Property DB Projects Recent Properties [STREET_ADDRESS][PERSON_NAME] GFP Hadco …" at bounding box center [54, 193] width 109 height 326
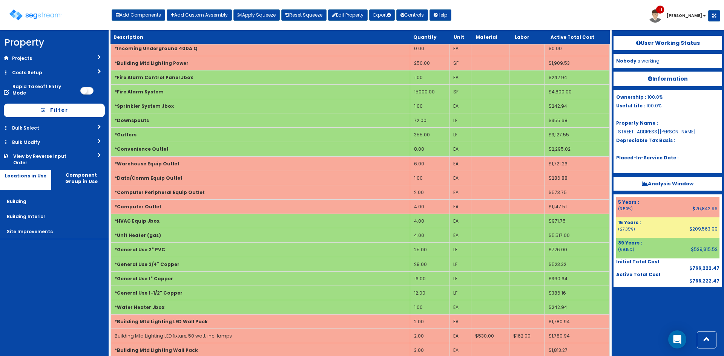
drag, startPoint x: 651, startPoint y: 307, endPoint x: 666, endPoint y: 304, distance: 14.8
click at [661, 305] on div at bounding box center [668, 306] width 109 height 38
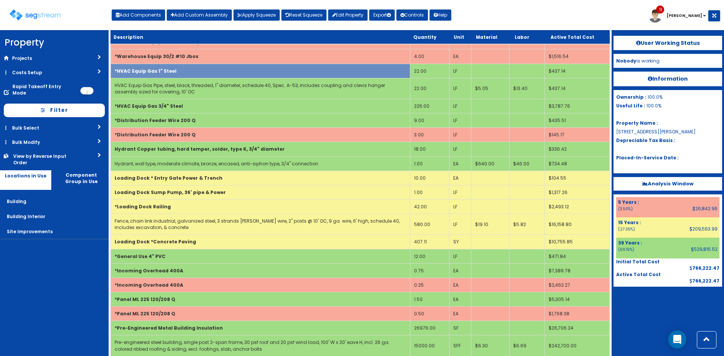
scroll to position [1744, 0]
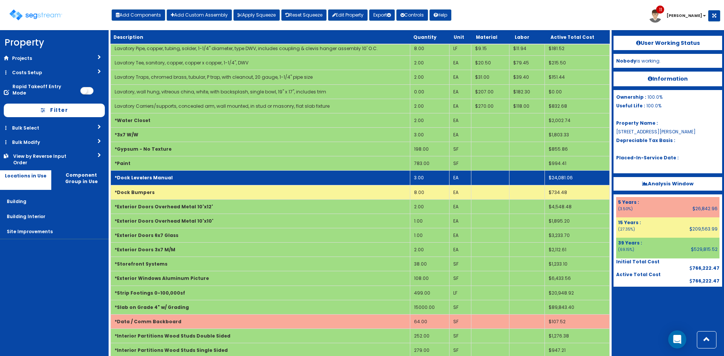
click at [200, 181] on td "*Dock Levelers Manual" at bounding box center [260, 178] width 299 height 14
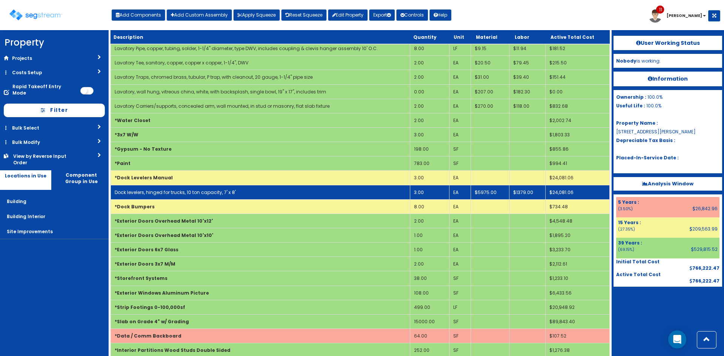
click at [195, 191] on link "Dock levelers, hinged for trucks, 10 ton capacity, 7' x 8'" at bounding box center [175, 192] width 121 height 6
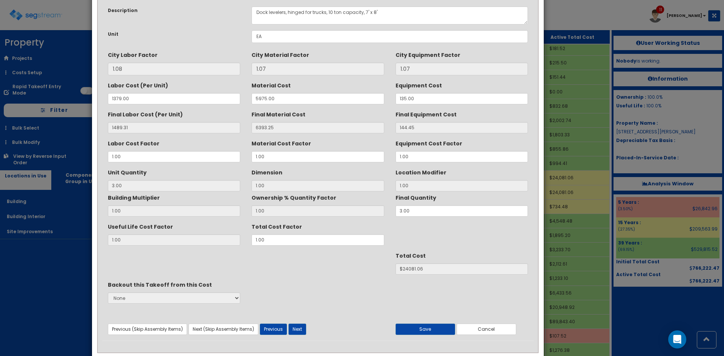
scroll to position [0, 0]
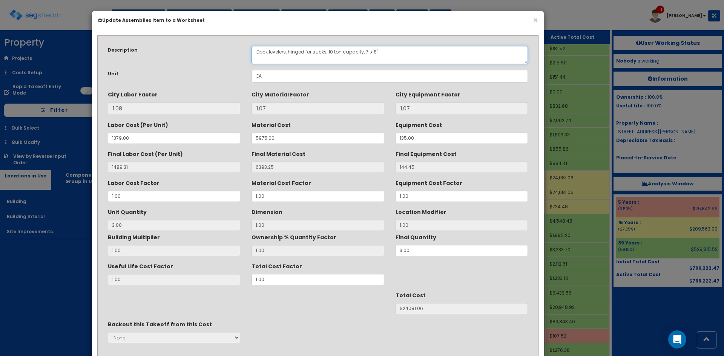
click at [256, 55] on textarea "Dock levelers, hinged for trucks, 10 ton capacity, 7' x 8'" at bounding box center [390, 55] width 276 height 18
click at [267, 52] on textarea "Dock levelers, hinged for trucks, 10 ton capacity, 7' x 8'" at bounding box center [390, 55] width 276 height 18
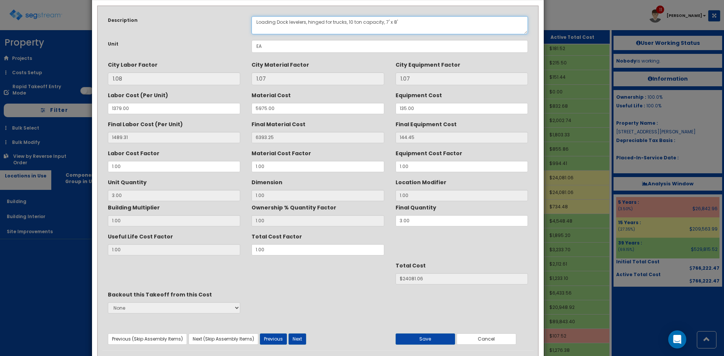
scroll to position [54, 0]
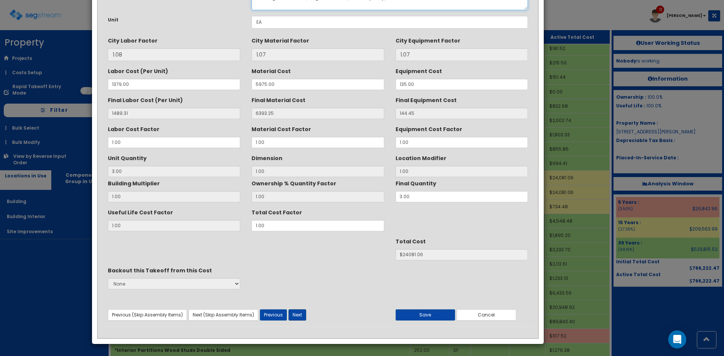
type textarea "Loading Dock levelers, hinged for trucks, 10 ton capacity, 7' x 8'"
click at [298, 313] on button "Next" at bounding box center [298, 315] width 18 height 11
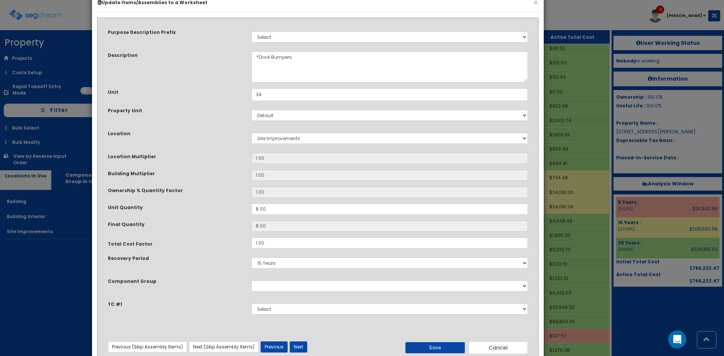
scroll to position [40, 0]
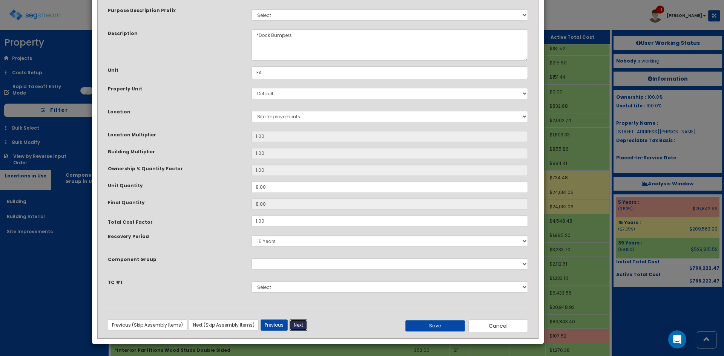
drag, startPoint x: 306, startPoint y: 326, endPoint x: 311, endPoint y: 313, distance: 13.6
click at [306, 325] on button "Next" at bounding box center [299, 325] width 18 height 11
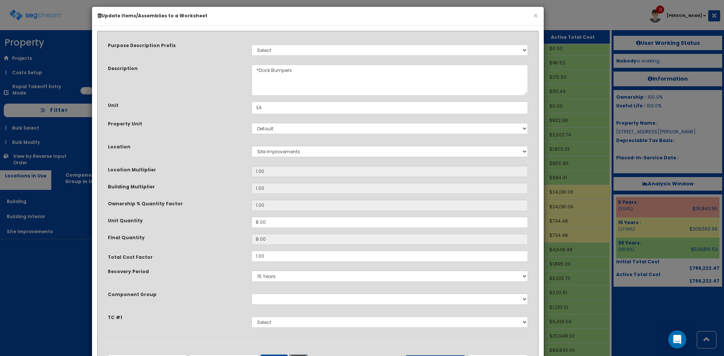
scroll to position [0, 0]
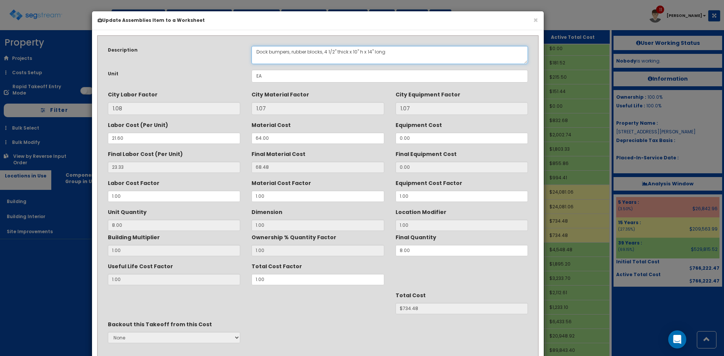
click at [256, 51] on textarea "Dock bumpers, rubber blocks, 4 1/2" thick x 10" h x 14" long" at bounding box center [390, 55] width 276 height 18
paste textarea "Loading"
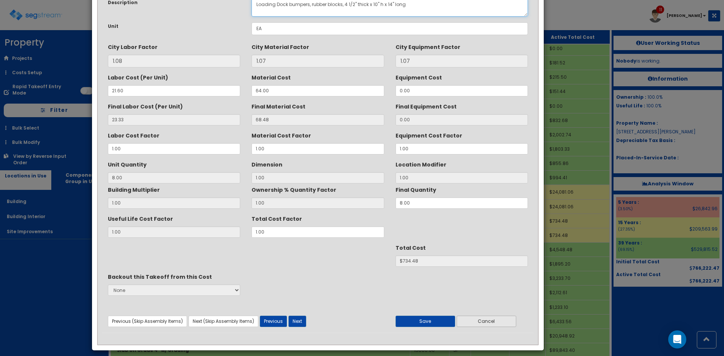
scroll to position [54, 0]
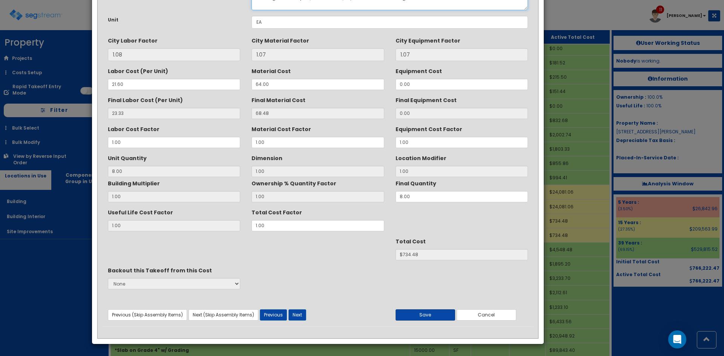
type textarea "Loading Dock bumpers, rubber blocks, 4 1/2" thick x 10" h x 14" long"
click at [438, 321] on button "Save" at bounding box center [426, 315] width 60 height 11
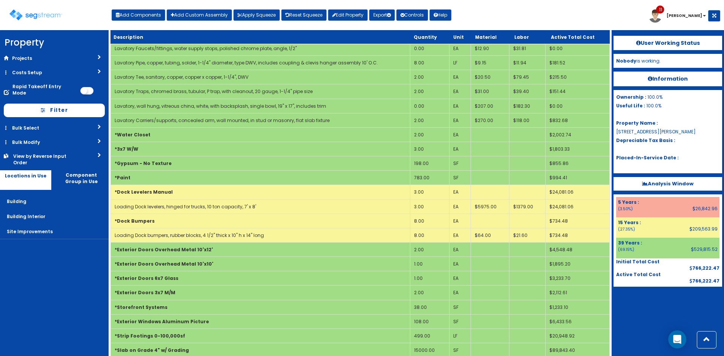
scroll to position [329, 0]
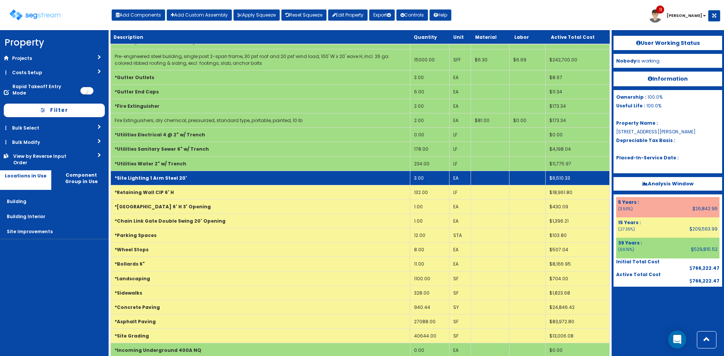
click at [401, 179] on td "*Site Lighting 1 Arm Steel 20'" at bounding box center [260, 178] width 299 height 14
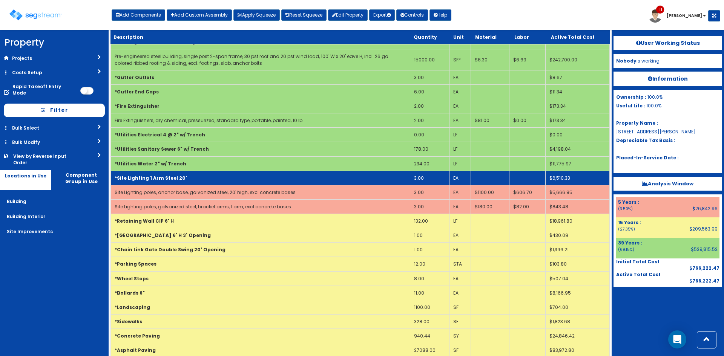
click at [401, 179] on td "*Site Lighting 1 Arm Steel 20'" at bounding box center [260, 178] width 299 height 14
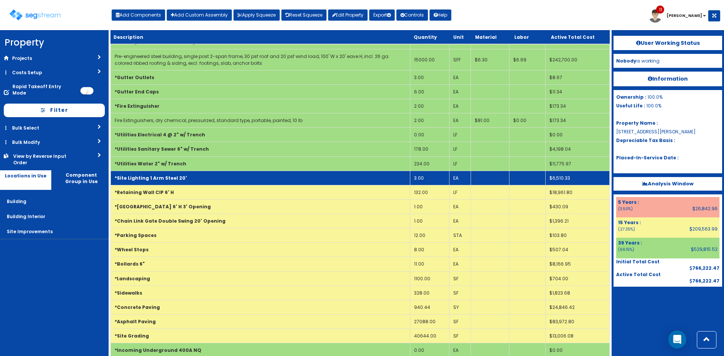
click at [309, 183] on td "*Site Lighting 1 Arm Steel 20'" at bounding box center [260, 178] width 299 height 14
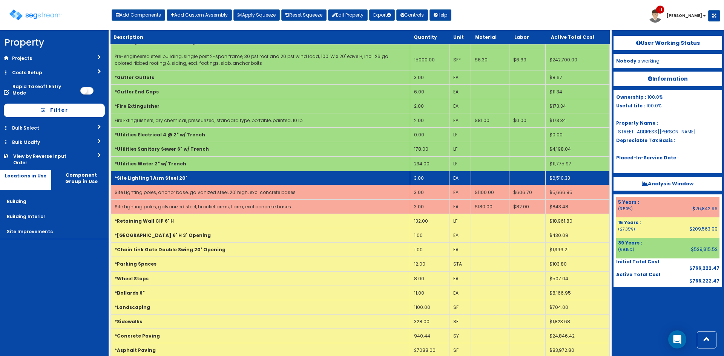
click at [309, 183] on td "*Site Lighting 1 Arm Steel 20'" at bounding box center [260, 178] width 299 height 14
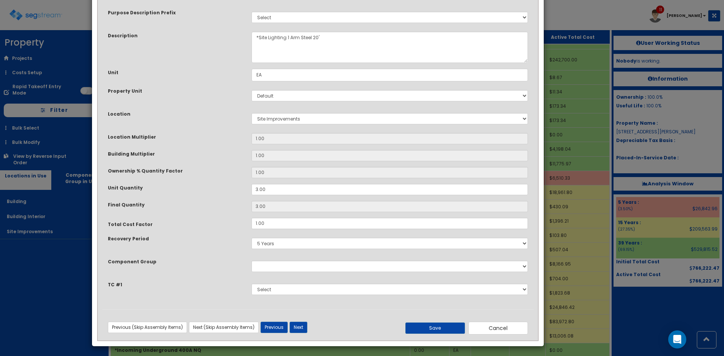
scroll to position [40, 0]
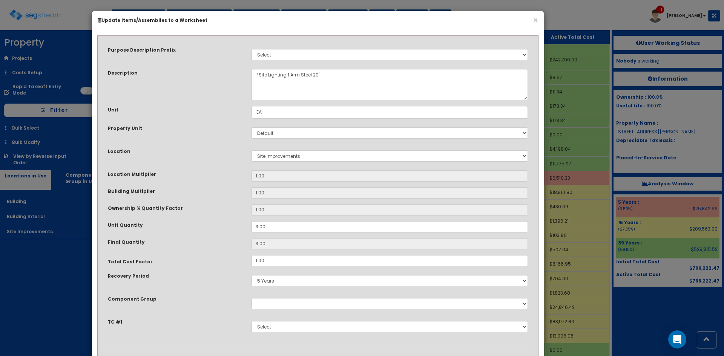
scroll to position [40, 0]
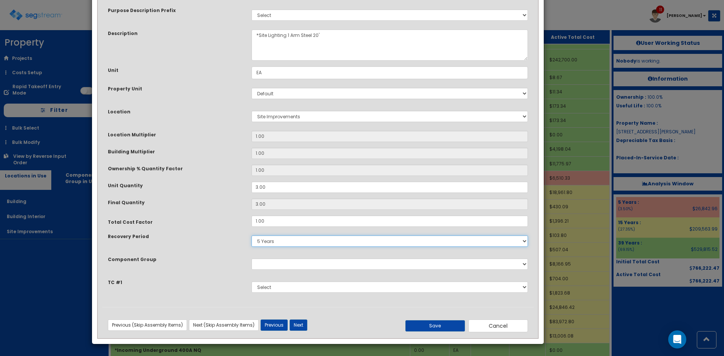
click at [293, 241] on select "5 Years 7 Years 9 Years 10 Years 15 Years 15 Year QLI 15 Year QRP 15 Year QIP 2…" at bounding box center [390, 241] width 276 height 11
select select "15Y"
click at [252, 236] on select "5 Years 7 Years 9 Years 10 Years 15 Years 15 Year QLI 15 Year QRP 15 Year QIP 2…" at bounding box center [390, 241] width 276 height 11
click at [430, 327] on button "Save" at bounding box center [435, 326] width 60 height 11
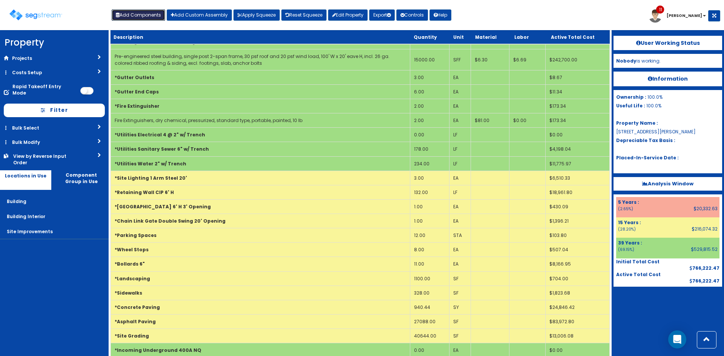
click at [138, 18] on button "Add Components" at bounding box center [139, 14] width 54 height 11
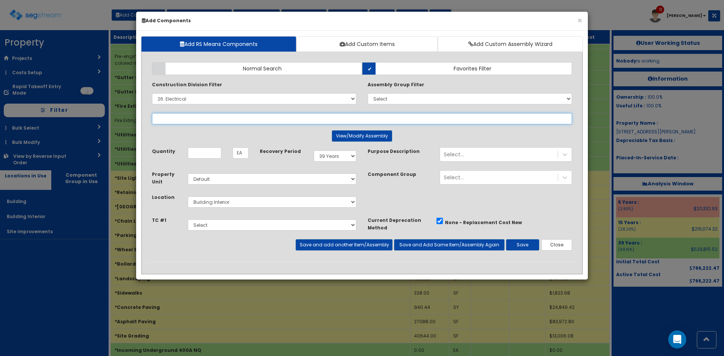
select select
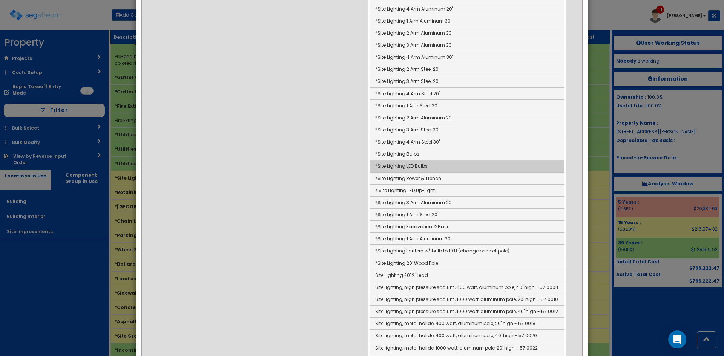
scroll to position [201, 0]
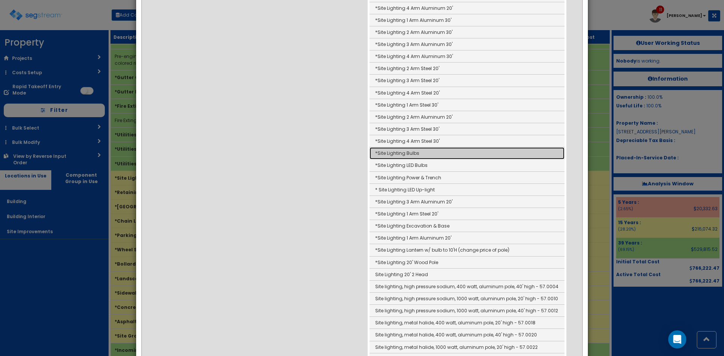
click at [417, 156] on link "*Site Lighting Bulbs" at bounding box center [467, 153] width 195 height 12
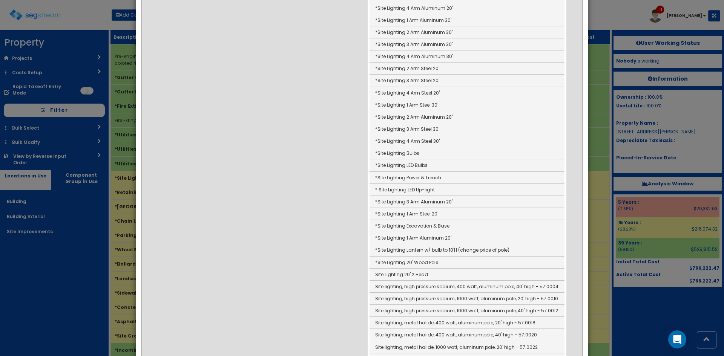
type input "*Site Lighting Bulbs"
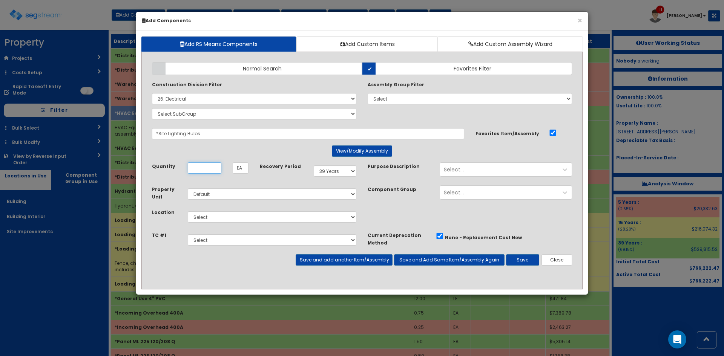
scroll to position [0, 0]
type input "3"
click at [347, 172] on select "Select 5 Years 7 Years 9 Years 10 Years 15 Years 15 Year QLI 15 Year QRP 15 Yea…" at bounding box center [335, 171] width 43 height 11
click at [314, 166] on select "Select 5 Years 7 Years 9 Years 10 Years 15 Years 15 Year QLI 15 Year QRP 15 Yea…" at bounding box center [335, 171] width 43 height 11
click at [555, 263] on button "Close" at bounding box center [557, 260] width 31 height 11
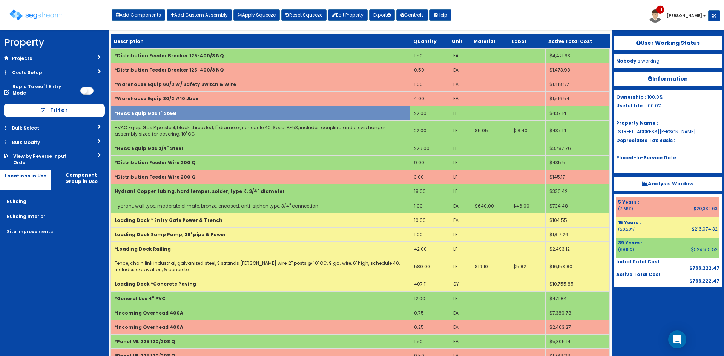
click at [74, 270] on nav "Property DB Projects Recent Properties [STREET_ADDRESS][PERSON_NAME] GFP Hadco …" at bounding box center [54, 193] width 109 height 326
click at [141, 18] on button "Add Components" at bounding box center [139, 14] width 54 height 11
select select "39Y"
select select "7"
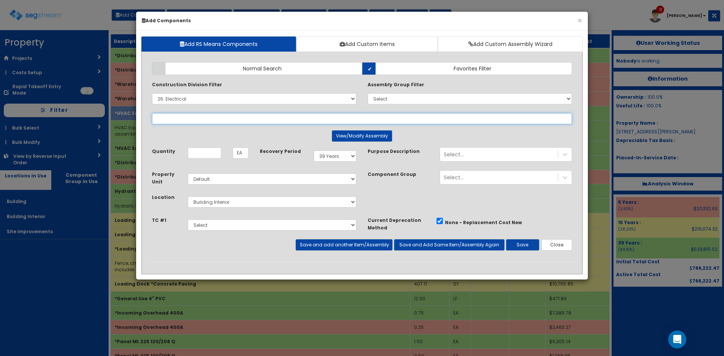
select select
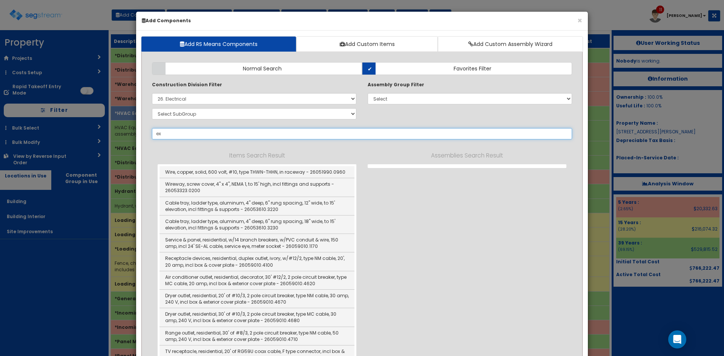
type input "e"
click at [418, 89] on div "Assembly Group Filter Select 0. Custom Assembly 1. Standard Foundations 2. Spec…" at bounding box center [470, 93] width 204 height 24
click at [419, 101] on select "Select 0. Custom Assembly 1. Standard Foundations 2. Special Foundations 3. Sla…" at bounding box center [470, 98] width 204 height 11
select select "4"
click at [368, 93] on select "Select 0. Custom Assembly 1. Standard Foundations 2. Special Foundations 3. Sla…" at bounding box center [470, 98] width 204 height 11
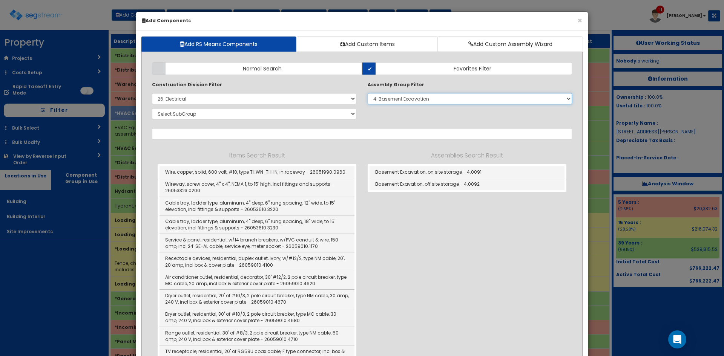
click at [433, 100] on select "Select 0. Custom Assembly 1. Standard Foundations 2. Special Foundations 3. Sla…" at bounding box center [470, 98] width 204 height 11
click at [307, 69] on label "Normal Search" at bounding box center [257, 68] width 210 height 13
click at [0, 0] on input "Normal Search" at bounding box center [0, 0] width 0 height 0
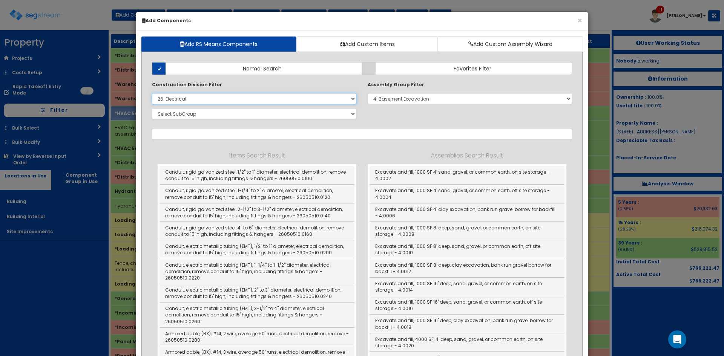
click at [352, 101] on select "Select 0. Custom Item 1. General Requirements 2. Existing Conditions 3. Concret…" at bounding box center [254, 98] width 204 height 11
click at [404, 114] on div "Construction Division Filter Select 0. Custom Item 1. General Requirements 2. E…" at bounding box center [362, 102] width 432 height 42
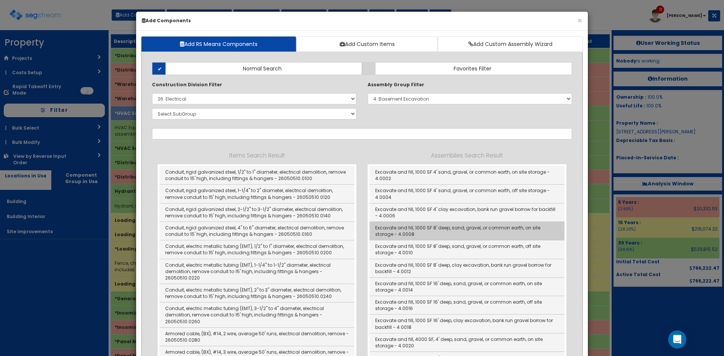
scroll to position [50, 0]
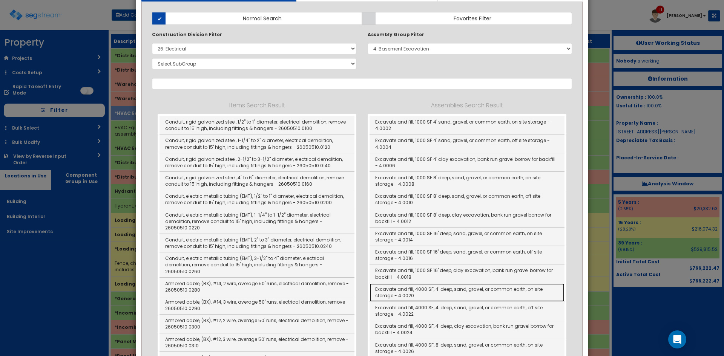
click at [479, 300] on link "Excavate and fill, 4000 SF, 4' deep, sand, gravel, or common earth, on site sto…" at bounding box center [467, 293] width 195 height 18
type input "Excavate and fill, 4000 SF, 4' deep, sand, gravel, or common earth, on site sto…"
checkbox input "false"
type input "SF"
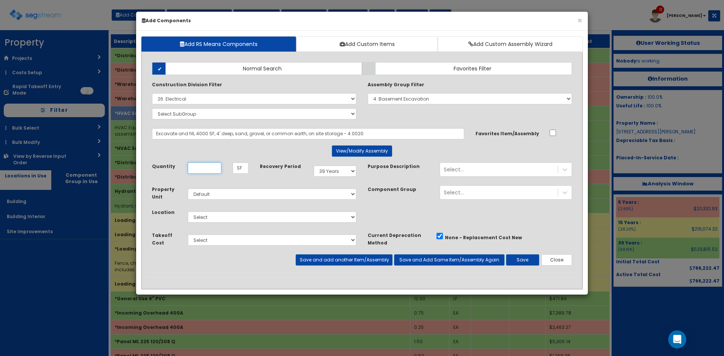
scroll to position [0, 0]
type input "3,663"
click at [346, 174] on select "Select 5 Years 7 Years 9 Years 10 Years 15 Years 15 Year QLI 15 Year QRP 15 Yea…" at bounding box center [335, 171] width 43 height 11
select select "15Y"
click at [314, 166] on select "Select 5 Years 7 Years 9 Years 10 Years 15 Years 15 Year QLI 15 Year QRP 15 Yea…" at bounding box center [335, 171] width 43 height 11
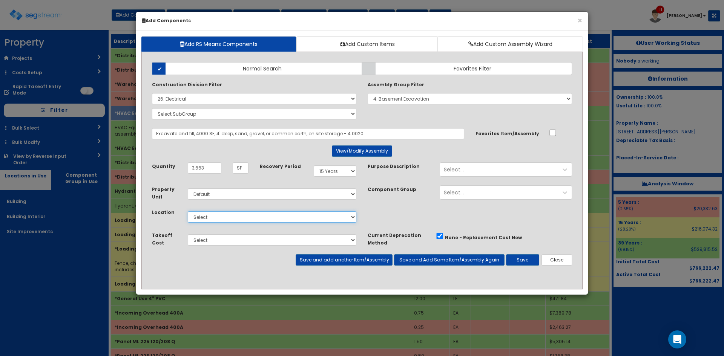
click at [266, 218] on select "Select Building Building Interior Site Improvements Add Additional Location" at bounding box center [272, 217] width 169 height 11
select select "27"
click at [188, 212] on select "Select Building Building Interior Site Improvements Add Additional Location" at bounding box center [272, 217] width 169 height 11
click at [532, 263] on button "Save" at bounding box center [522, 260] width 33 height 11
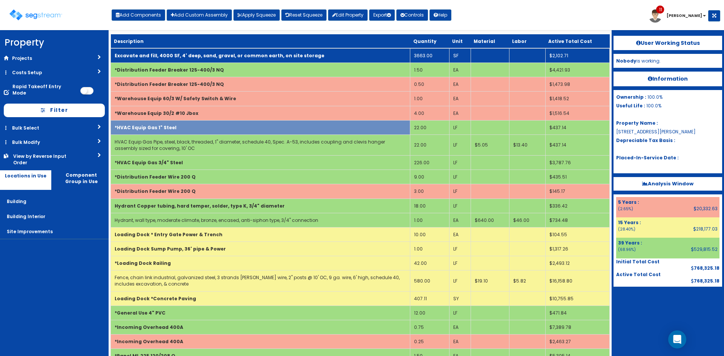
click at [287, 54] on b "Excavate and fill, 4000 SF, 4' deep, sand, gravel, or common earth, on site sto…" at bounding box center [220, 55] width 210 height 6
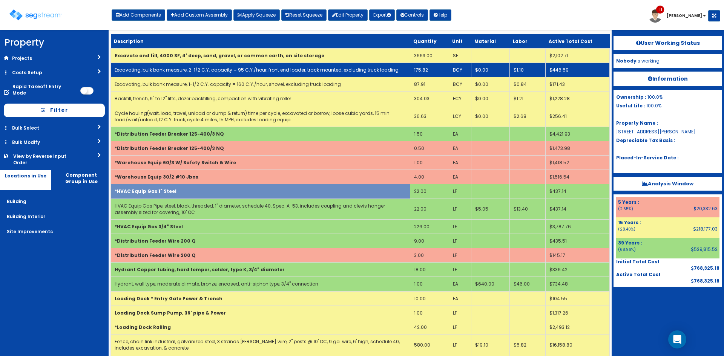
click at [247, 71] on link "Excavating, bulk bank measure, 2-1/2 C.Y. capacity = 95 C.Y./hour, front end lo…" at bounding box center [257, 70] width 284 height 6
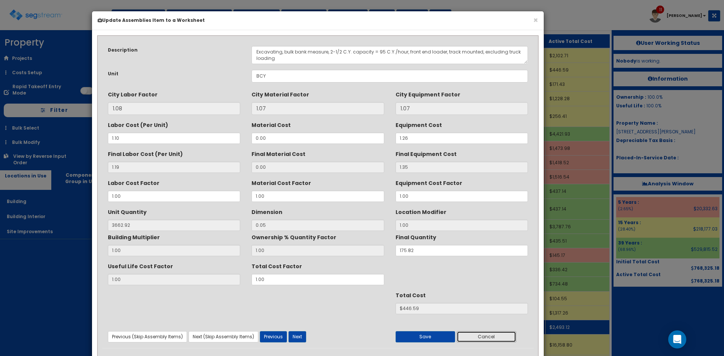
click at [487, 333] on button "Cancel" at bounding box center [487, 337] width 60 height 11
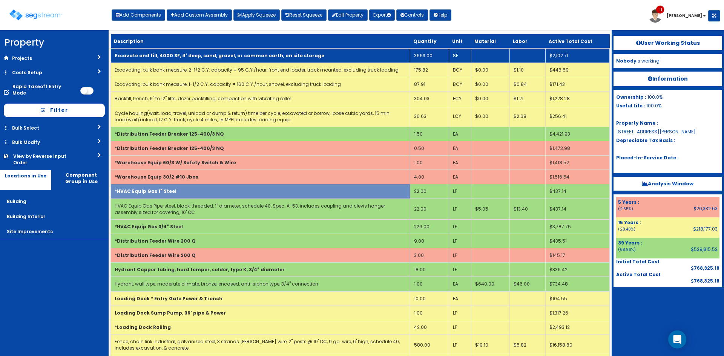
click at [190, 56] on b "Excavate and fill, 4000 SF, 4' deep, sand, gravel, or common earth, on site sto…" at bounding box center [220, 55] width 210 height 6
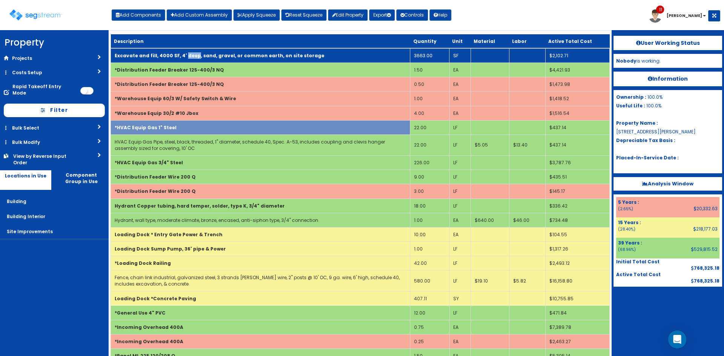
click at [190, 56] on b "Excavate and fill, 4000 SF, 4' deep, sand, gravel, or common earth, on site sto…" at bounding box center [220, 55] width 210 height 6
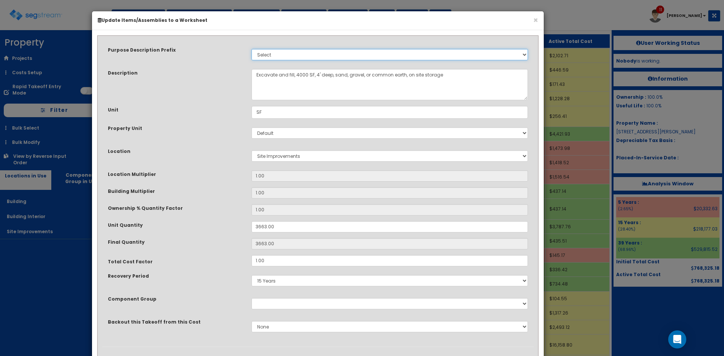
click at [324, 56] on select "Select Stair Construction, A/V System A/V System Equipment A/V System Equipment…" at bounding box center [390, 54] width 276 height 11
select select "21500"
click at [252, 49] on select "Select Stair Construction, A/V System A/V System Equipment A/V System Equipment…" at bounding box center [390, 54] width 276 height 11
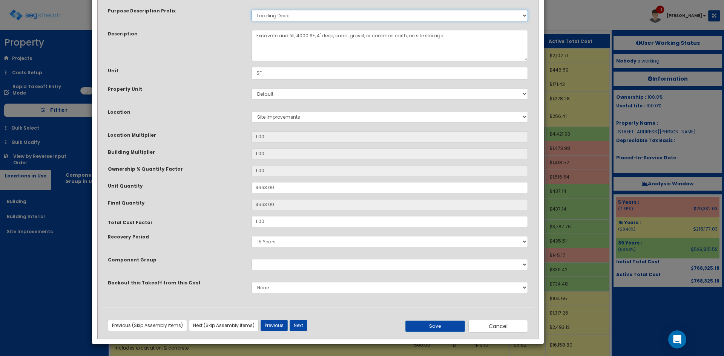
scroll to position [40, 0]
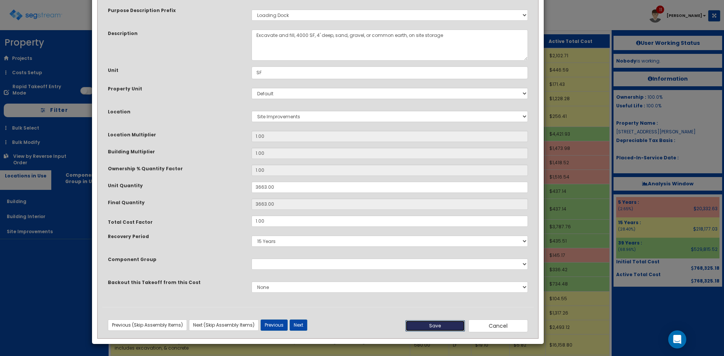
click at [419, 327] on button "Save" at bounding box center [435, 326] width 60 height 11
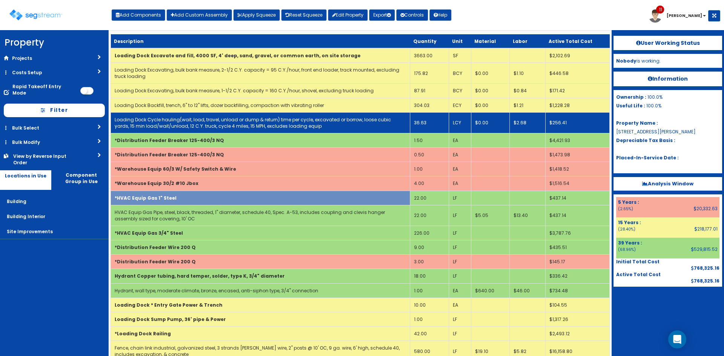
click at [235, 118] on link "Loading Dock Cycle hauling(wait, load, travel, unload or dump & return) time pe…" at bounding box center [253, 123] width 276 height 13
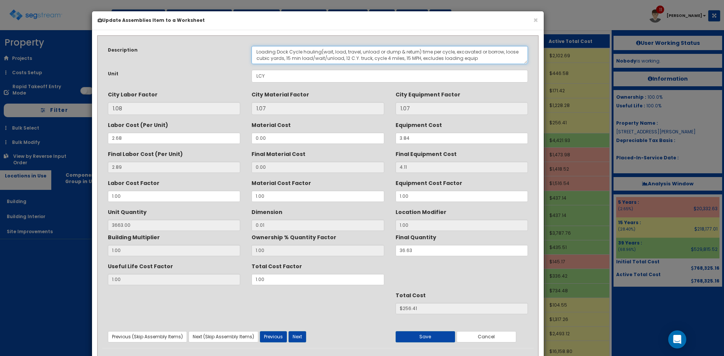
click at [476, 58] on textarea "Loading Dock Cycle hauling(wait, load, travel, unload or dump & return) time pe…" at bounding box center [390, 55] width 276 height 18
type textarea "Loading Dock Cycle hauling(wait, load, travel, unload or dump & return) time pe…"
click at [435, 335] on button "Save" at bounding box center [426, 337] width 60 height 11
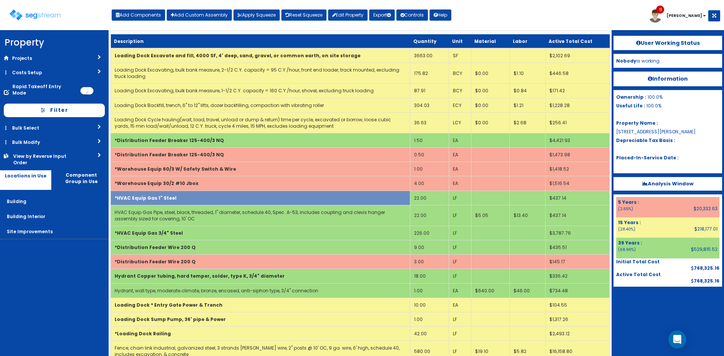
click at [638, 305] on div at bounding box center [668, 306] width 109 height 38
click at [627, 323] on div at bounding box center [668, 306] width 109 height 38
click at [139, 16] on button "Add Components" at bounding box center [139, 14] width 54 height 11
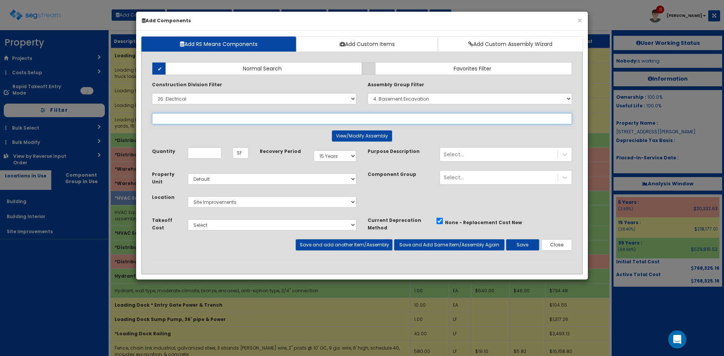
select select
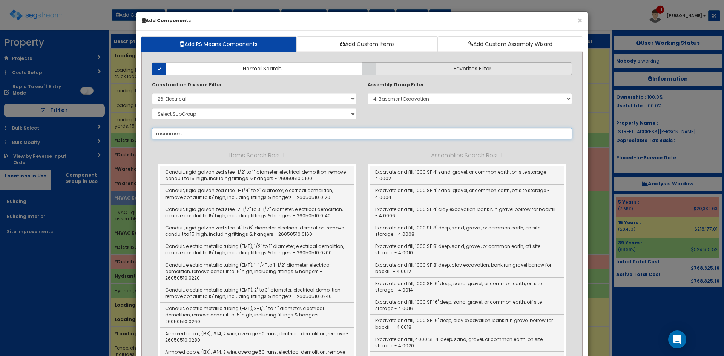
type input "monument"
click at [398, 72] on label "Favorites Filter" at bounding box center [467, 68] width 210 height 13
click at [0, 0] on input "Favorites Filter" at bounding box center [0, 0] width 0 height 0
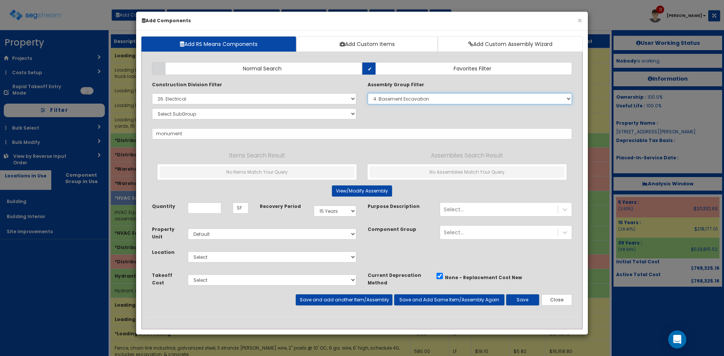
click at [431, 97] on select "Select 0. Custom Assembly 1. Standard Foundations 2. Special Foundations 3. Sla…" at bounding box center [470, 98] width 204 height 11
select select
click at [368, 93] on select "Select 0. Custom Assembly 1. Standard Foundations 2. Special Foundations 3. Sla…" at bounding box center [470, 98] width 204 height 11
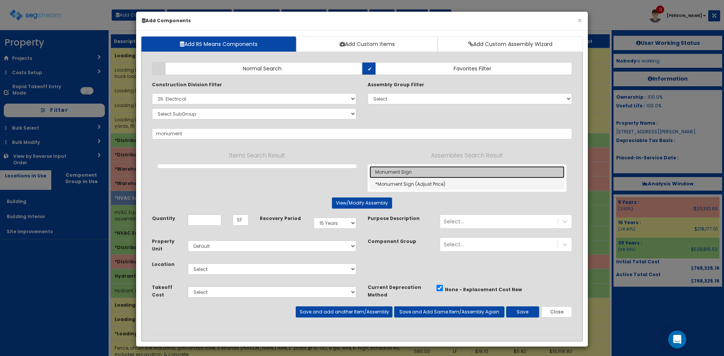
click at [401, 172] on link "Monument Sign" at bounding box center [467, 172] width 195 height 12
type input "Monument Sign"
checkbox input "true"
type input "EA"
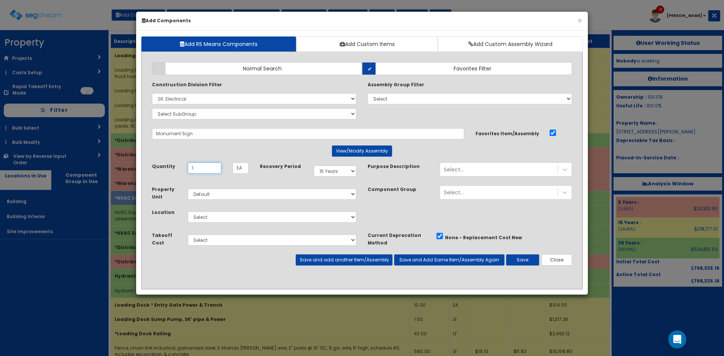
type input "1"
drag, startPoint x: 275, startPoint y: 137, endPoint x: 235, endPoint y: 137, distance: 39.6
click at [261, 137] on input "Monument Sign" at bounding box center [308, 133] width 312 height 11
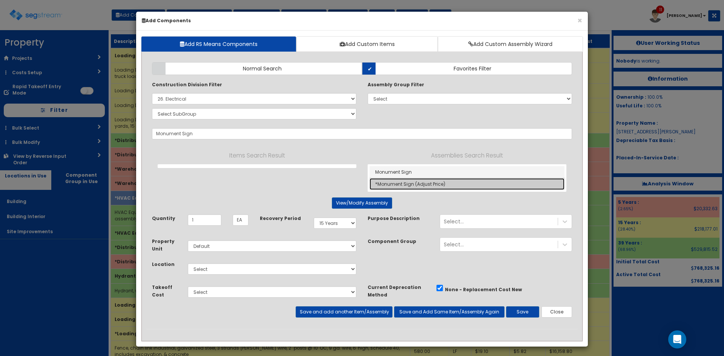
click at [399, 183] on link "*Monument Sign (Adjust Price)" at bounding box center [467, 184] width 195 height 12
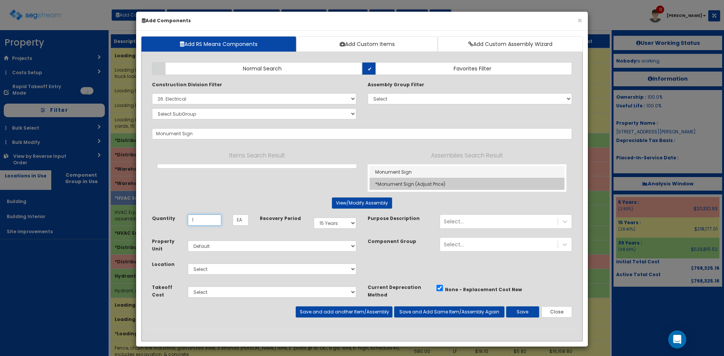
type input "*Monument Sign (Adjust Price)"
type input "OPN"
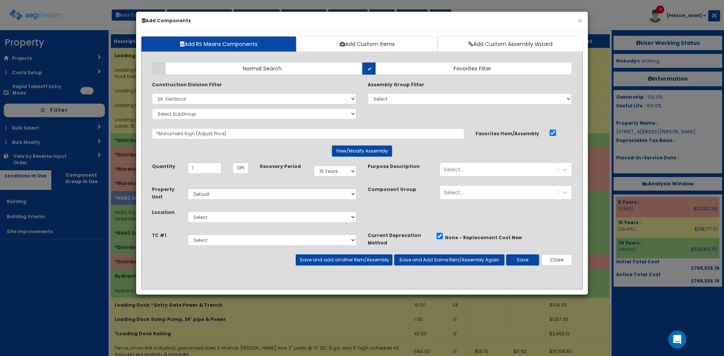
click at [327, 226] on div "Select Building Building Interior Site Improvements Add Additional Location" at bounding box center [272, 217] width 180 height 17
drag, startPoint x: 325, startPoint y: 218, endPoint x: 316, endPoint y: 223, distance: 10.0
click at [325, 218] on select "Select Building Building Interior Site Improvements Add Additional Location" at bounding box center [272, 217] width 169 height 11
select select "27"
click at [188, 212] on select "Select Building Building Interior Site Improvements Add Additional Location" at bounding box center [272, 217] width 169 height 11
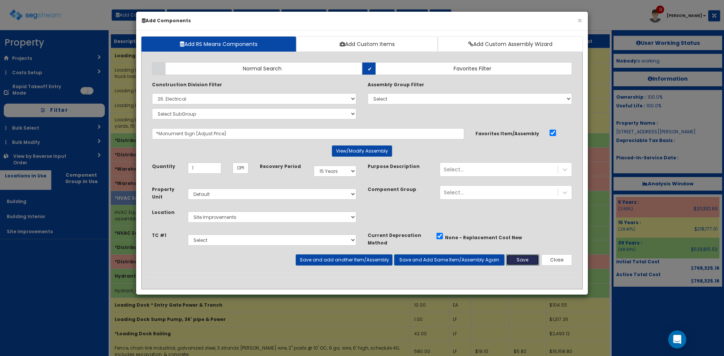
click at [530, 262] on button "Save" at bounding box center [522, 260] width 33 height 11
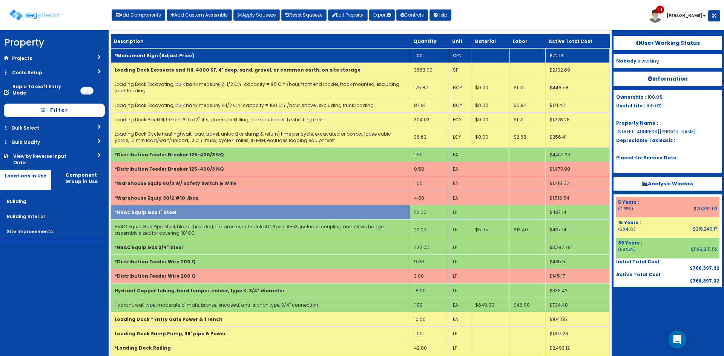
click at [206, 58] on td "*Monument Sign (Adjust Price)" at bounding box center [260, 55] width 299 height 15
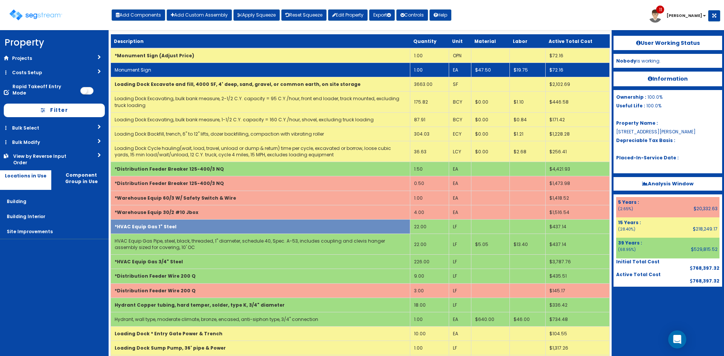
click at [207, 69] on td "Monument Sign" at bounding box center [260, 70] width 299 height 14
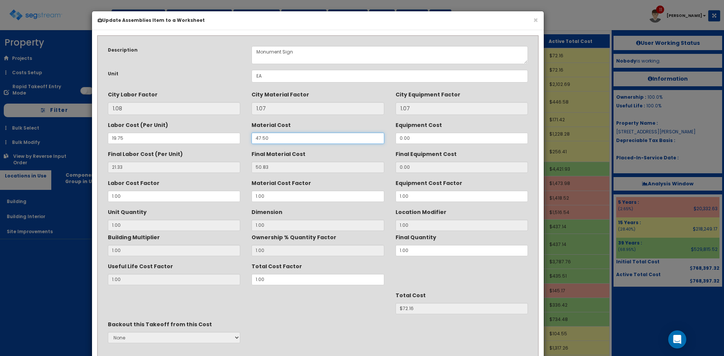
drag, startPoint x: 293, startPoint y: 141, endPoint x: 250, endPoint y: 143, distance: 42.7
click at [250, 143] on div "Material Cost 47.50" at bounding box center [318, 131] width 144 height 25
type input "61"
type input "65.27"
type input "1"
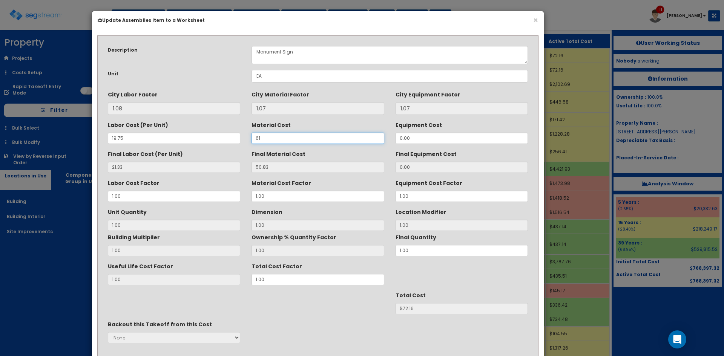
type input "$86.60"
type input "610"
type input "652.70"
type input "$674.03"
type input "6100"
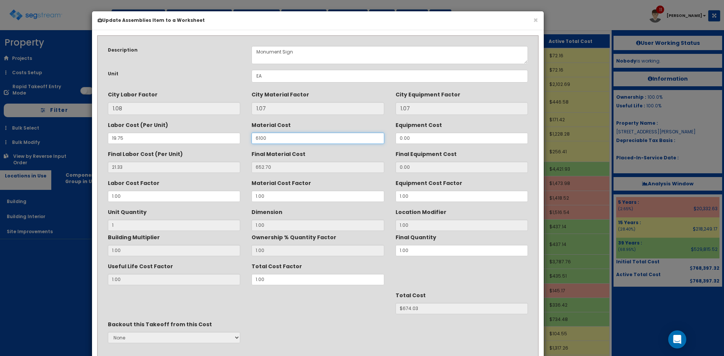
type input "6527.00"
type input "$6548.33"
type input "6100"
click at [413, 276] on div "Useful Life Cost Factor 1.00 Total Cost Factor 1.00" at bounding box center [318, 272] width 432 height 25
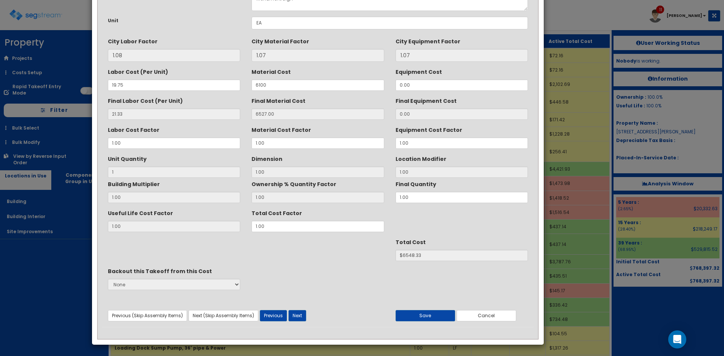
scroll to position [54, 0]
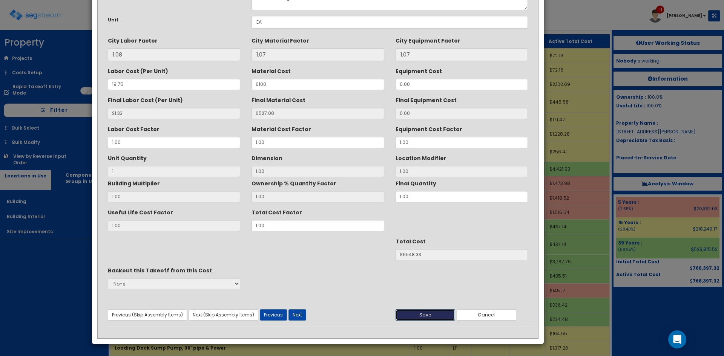
click at [424, 315] on button "Save" at bounding box center [426, 315] width 60 height 11
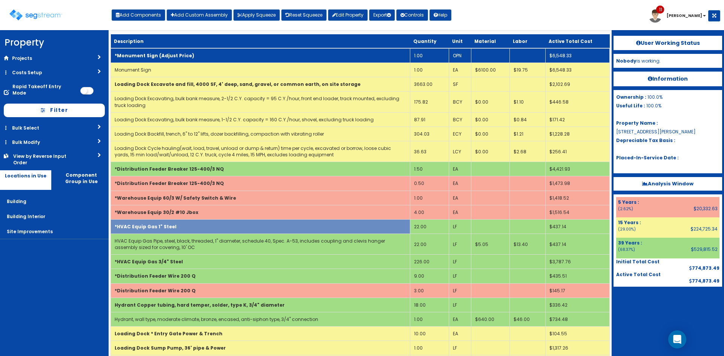
click at [208, 55] on td "*Monument Sign (Adjust Price)" at bounding box center [260, 55] width 299 height 15
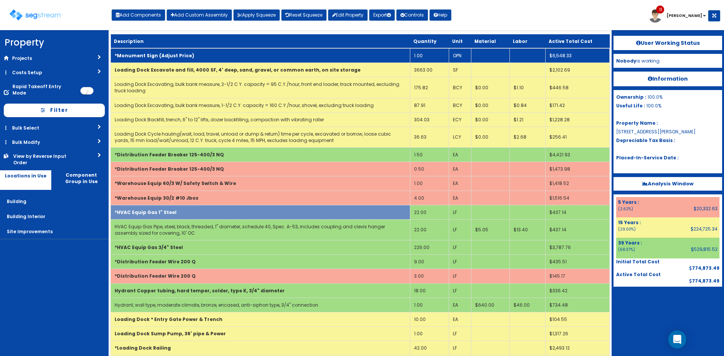
click at [208, 55] on td "*Monument Sign (Adjust Price)" at bounding box center [260, 55] width 299 height 15
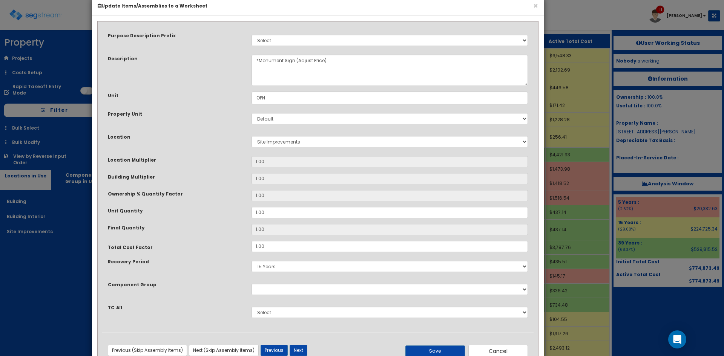
scroll to position [40, 0]
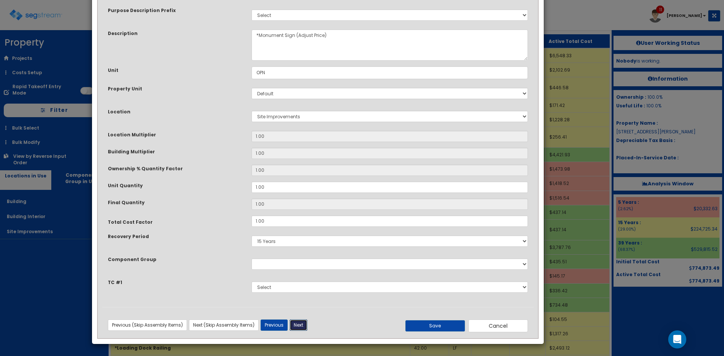
click at [293, 330] on button "Next" at bounding box center [299, 325] width 18 height 11
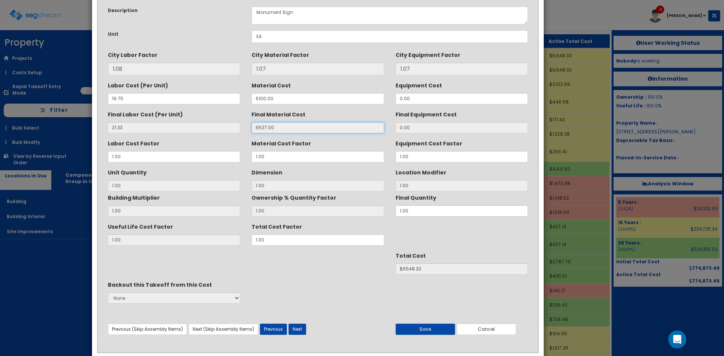
drag, startPoint x: 285, startPoint y: 127, endPoint x: 236, endPoint y: 129, distance: 49.4
click at [236, 129] on div "Final Labor Cost (Per Unit) 21.33 Final Material Cost 6527.00 Final Equipment C…" at bounding box center [318, 120] width 432 height 25
click at [339, 129] on input "6527.00" at bounding box center [318, 127] width 132 height 11
drag, startPoint x: 316, startPoint y: 129, endPoint x: 232, endPoint y: 129, distance: 84.1
click at [232, 129] on div "Final Labor Cost (Per Unit) 21.33 Final Material Cost 6527.00 Final Equipment C…" at bounding box center [318, 120] width 432 height 25
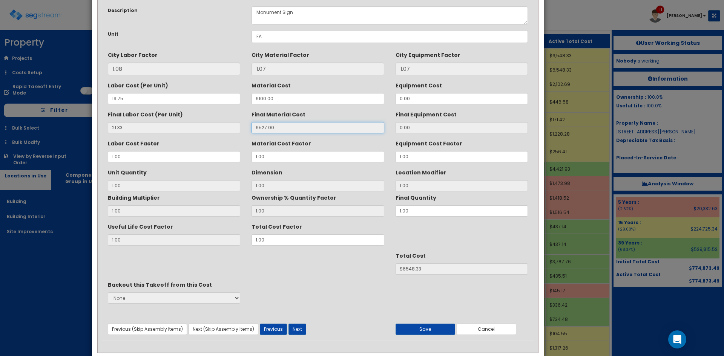
click at [279, 131] on input "6527.00" at bounding box center [318, 127] width 132 height 11
drag, startPoint x: 295, startPoint y: 100, endPoint x: 217, endPoint y: 104, distance: 78.2
click at [217, 104] on div "Labor Cost (Per Unit) 19.75 Material Cost 6100.00 Equipment Cost 0.00" at bounding box center [318, 91] width 432 height 25
type input "510"
type input "54.57"
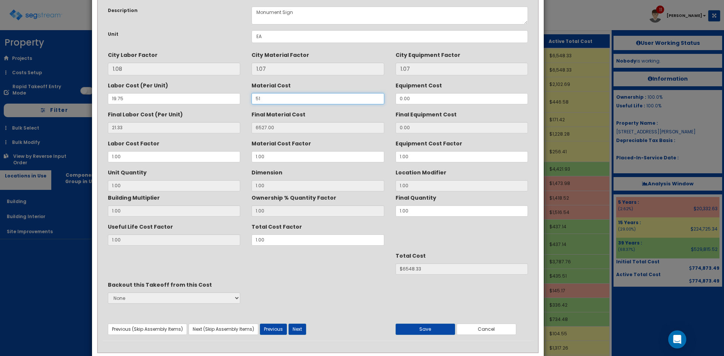
type input "1"
type input "$75.90"
type input "545.70"
type input "$567.03"
type input "5100"
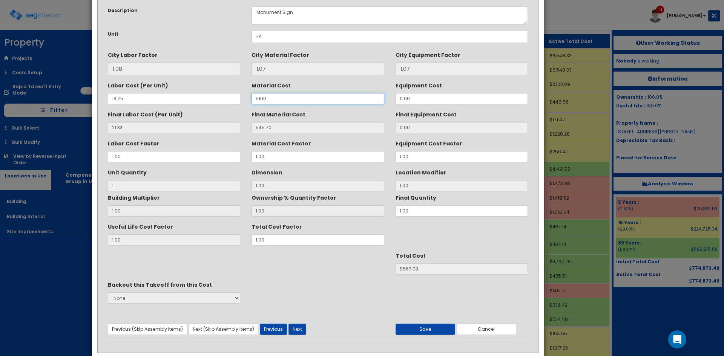
type input "5457.00"
type input "$5478.33"
type input "5100"
click at [422, 327] on button "Save" at bounding box center [426, 329] width 60 height 11
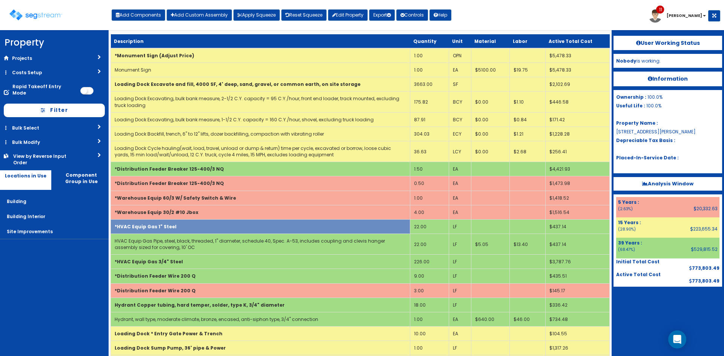
click at [624, 310] on div at bounding box center [668, 306] width 109 height 38
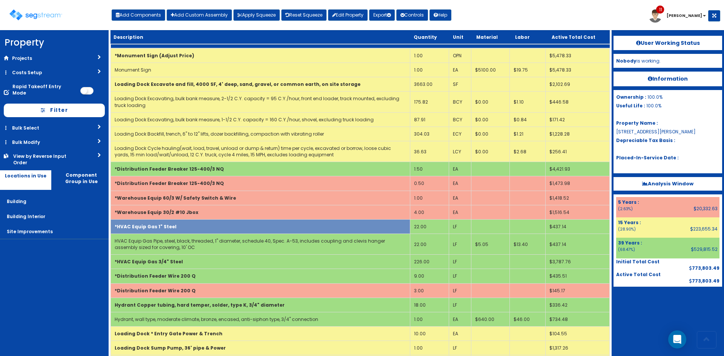
scroll to position [586, 0]
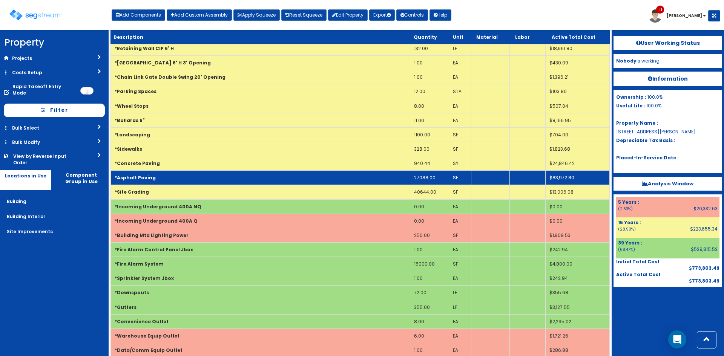
click at [207, 181] on td "*Asphalt Paving" at bounding box center [260, 178] width 299 height 14
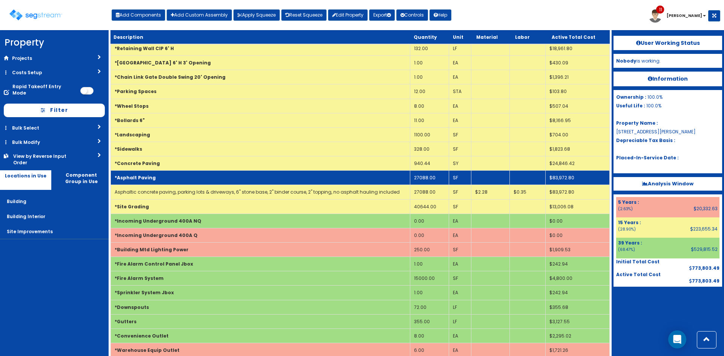
click at [207, 181] on td "*Asphalt Paving" at bounding box center [260, 178] width 299 height 14
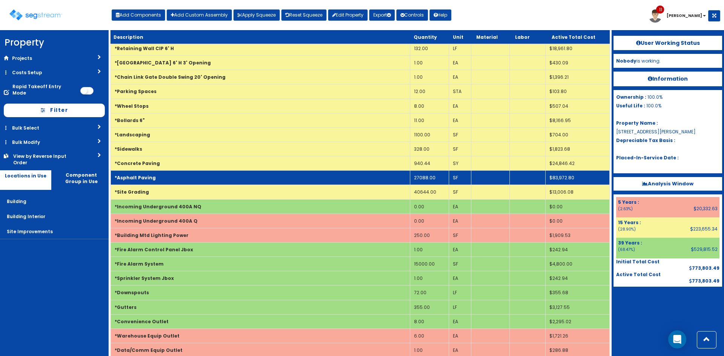
click at [207, 181] on td "*Asphalt Paving" at bounding box center [260, 178] width 299 height 14
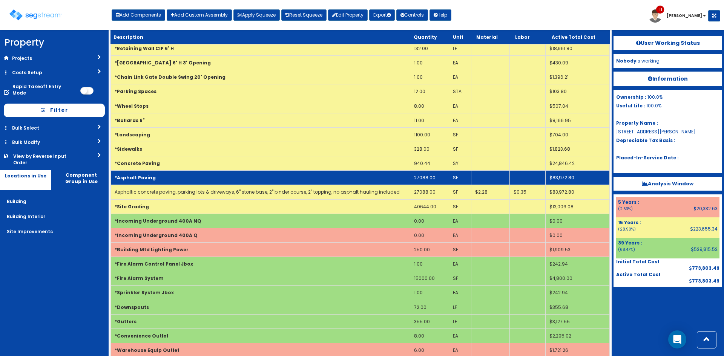
scroll to position [0, 0]
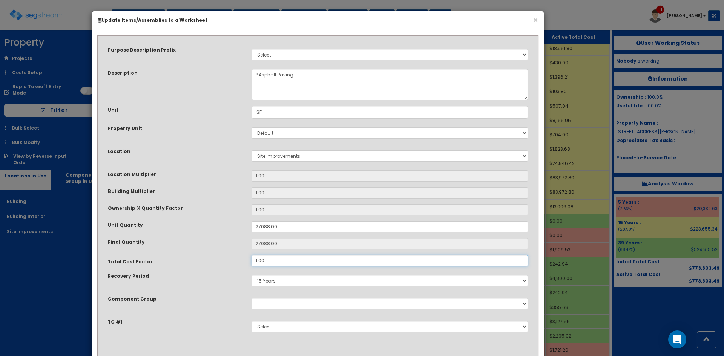
drag, startPoint x: 235, startPoint y: 262, endPoint x: 229, endPoint y: 262, distance: 6.4
click at [229, 262] on div "Total Cost Factor 1.00" at bounding box center [318, 260] width 432 height 11
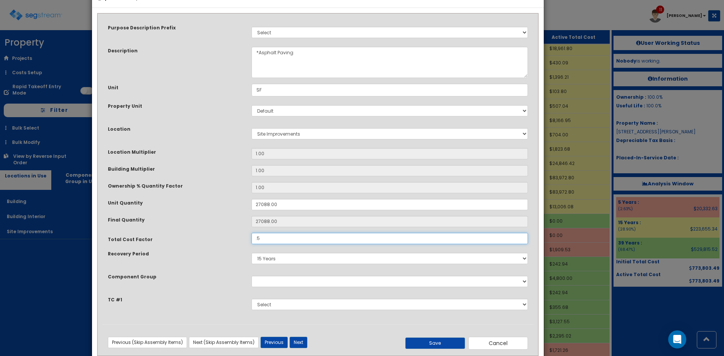
scroll to position [40, 0]
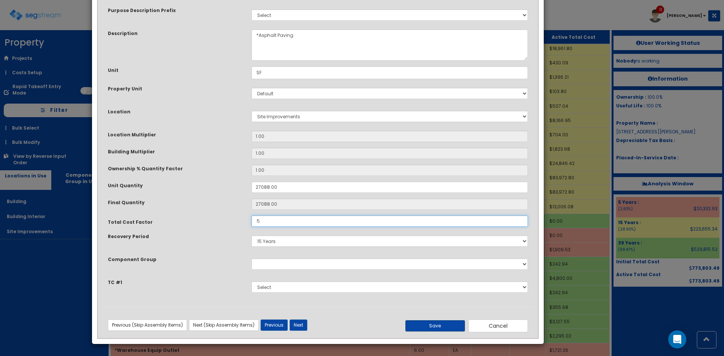
type input ".5"
click at [432, 331] on button "Save" at bounding box center [435, 326] width 60 height 11
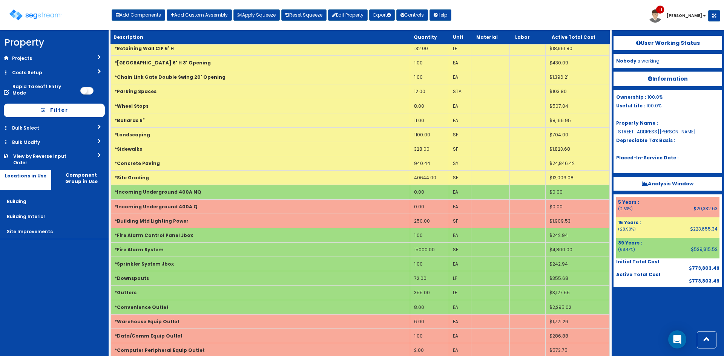
click at [644, 331] on div "User Working Status Nobody is working. Information Ownership : 100.0% Useful Li…" at bounding box center [668, 193] width 112 height 326
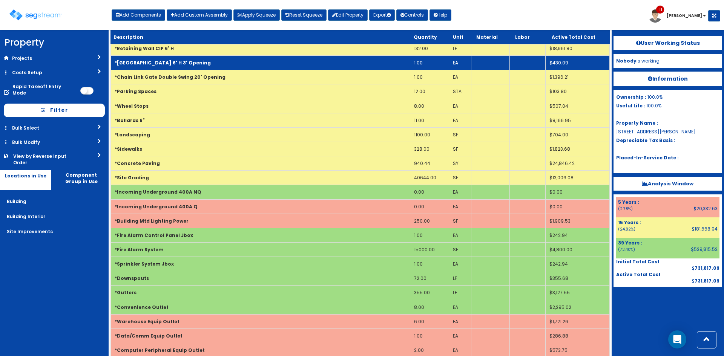
click at [416, 65] on td "1.00" at bounding box center [429, 63] width 39 height 14
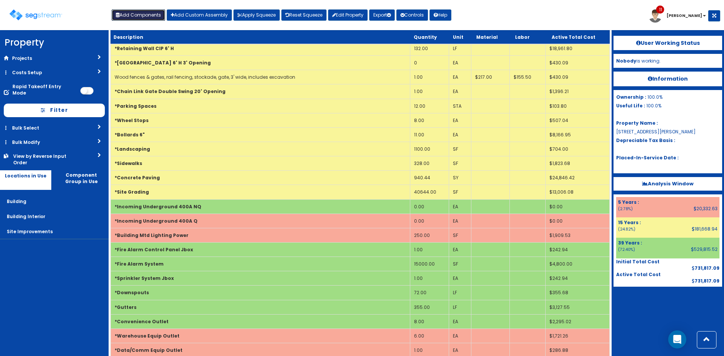
click at [143, 16] on button "Add Components" at bounding box center [139, 14] width 54 height 11
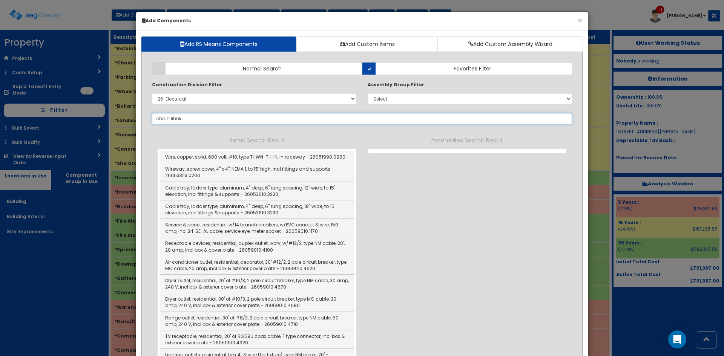
type input "chain lihnk"
select select
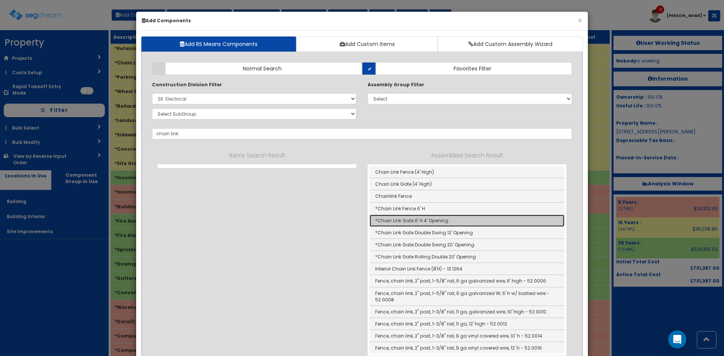
click at [399, 221] on link "*Chain Link Gate 6' H 4' Opening" at bounding box center [467, 221] width 195 height 12
type input "*Chain Link Gate 6' H 4' Opening"
type input "EA"
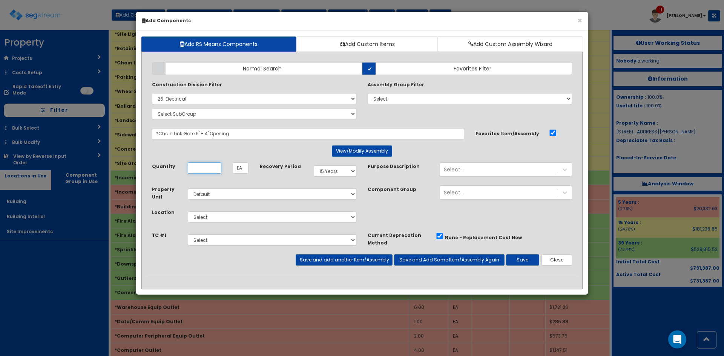
scroll to position [0, 0]
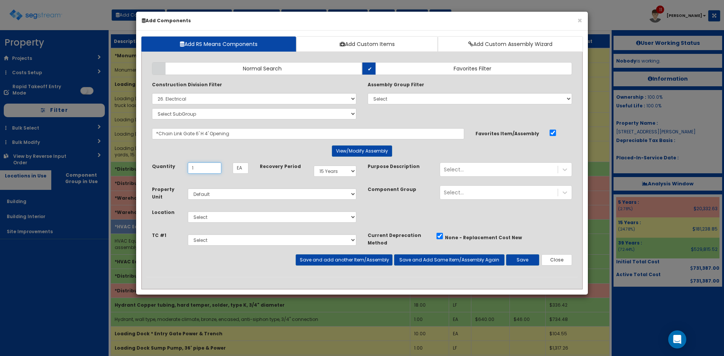
type input "1"
click at [305, 224] on div "Select Building Building Interior Site Improvements Add Additional Location" at bounding box center [272, 217] width 180 height 17
click at [254, 214] on select "Select Building Building Interior Site Improvements Add Additional Location" at bounding box center [272, 217] width 169 height 11
select select "7"
click at [188, 212] on select "Select Building Building Interior Site Improvements Add Additional Location" at bounding box center [272, 217] width 169 height 11
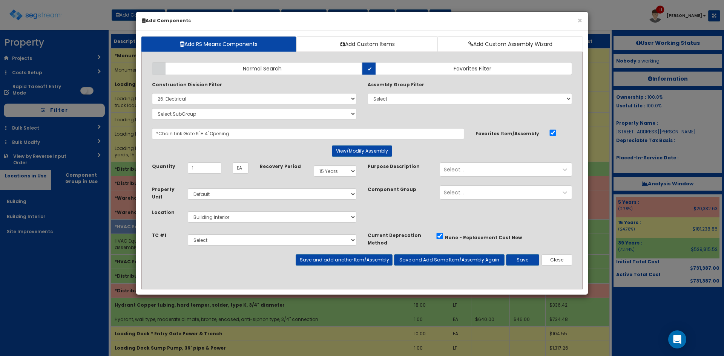
click at [561, 231] on div "Property Unit Select Default Location Select Building" at bounding box center [362, 209] width 432 height 46
click at [558, 253] on div "Takeoff Cost Select" at bounding box center [362, 243] width 432 height 23
click at [558, 261] on button "Close" at bounding box center [557, 260] width 31 height 11
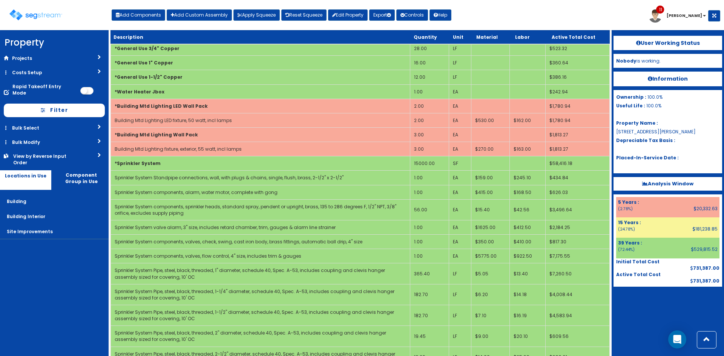
scroll to position [199, 0]
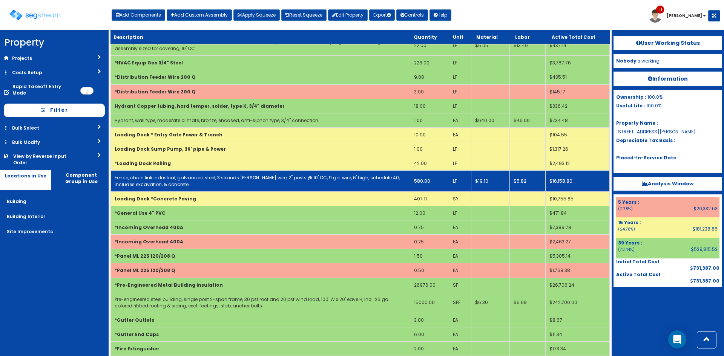
click at [431, 186] on td "580.00" at bounding box center [429, 181] width 39 height 21
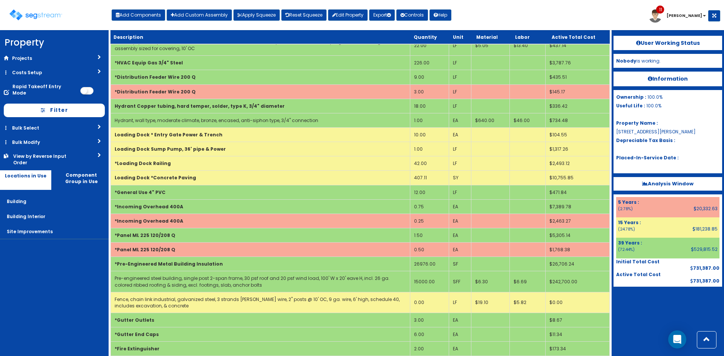
scroll to position [471, 0]
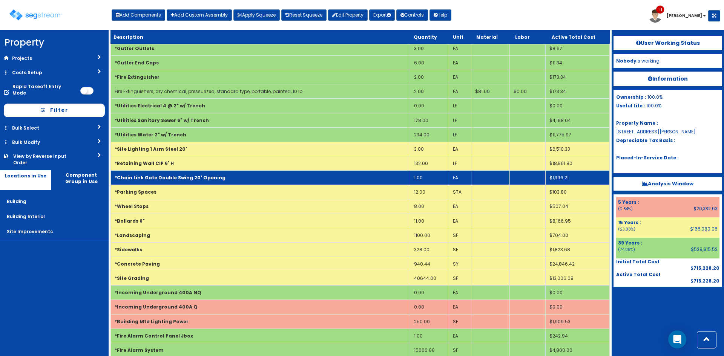
click at [425, 181] on td "1.00" at bounding box center [429, 178] width 39 height 14
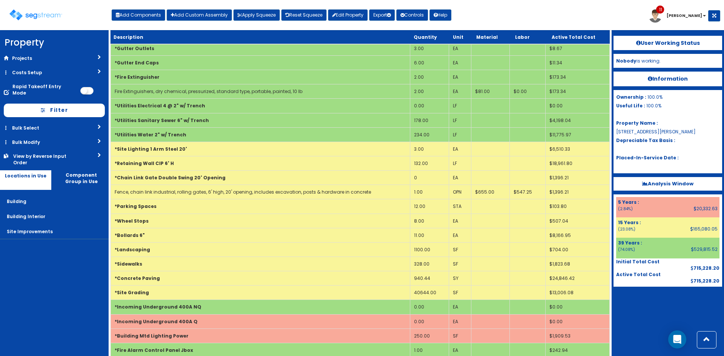
click at [627, 314] on div at bounding box center [668, 306] width 109 height 38
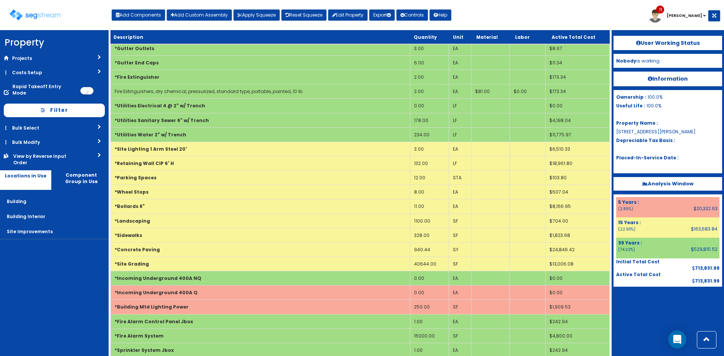
click at [640, 298] on div at bounding box center [668, 306] width 109 height 38
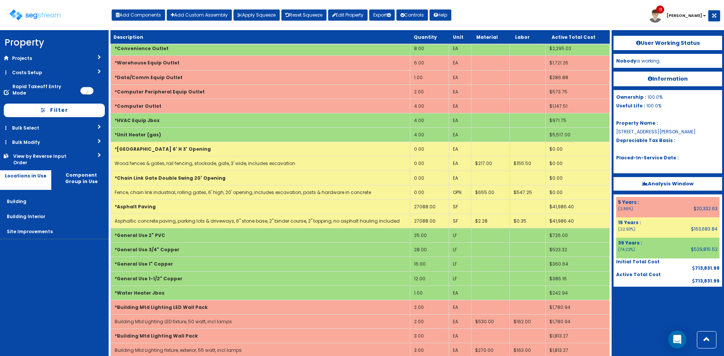
click at [151, 21] on div "Toggle navigation Add Components Add Custom Assembly Apply Squeeze Reset Squeez…" at bounding box center [362, 18] width 717 height 25
click at [154, 17] on button "Add Components" at bounding box center [139, 14] width 54 height 11
select select "27"
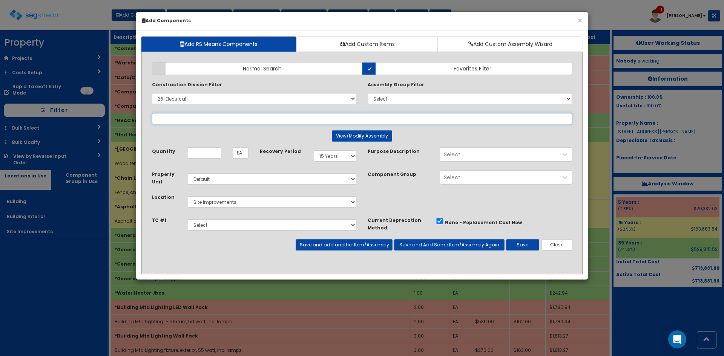
select select
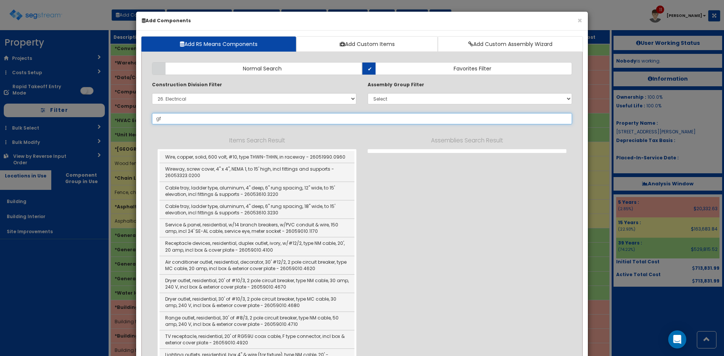
type input "g"
type input "gsaas"
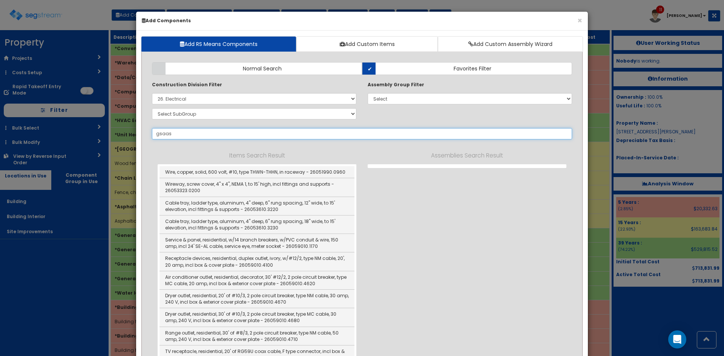
click at [178, 137] on input "gsaas" at bounding box center [362, 133] width 420 height 11
drag, startPoint x: 180, startPoint y: 134, endPoint x: 129, endPoint y: 135, distance: 50.6
click at [129, 135] on div "× Add Components Add RS Means Components Add Custom Items Add Custom Assembly W…" at bounding box center [362, 178] width 724 height 356
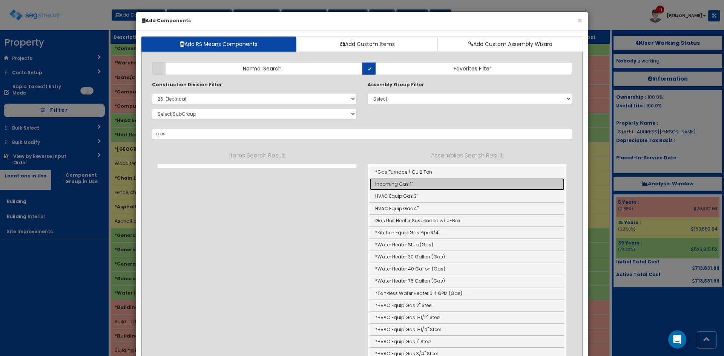
click at [449, 184] on link "Incoming Gas 1"" at bounding box center [467, 184] width 195 height 12
type input "Incoming Gas 1""
type input "SF"
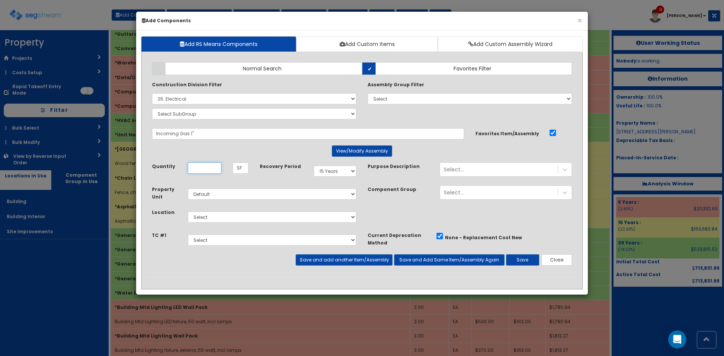
scroll to position [0, 0]
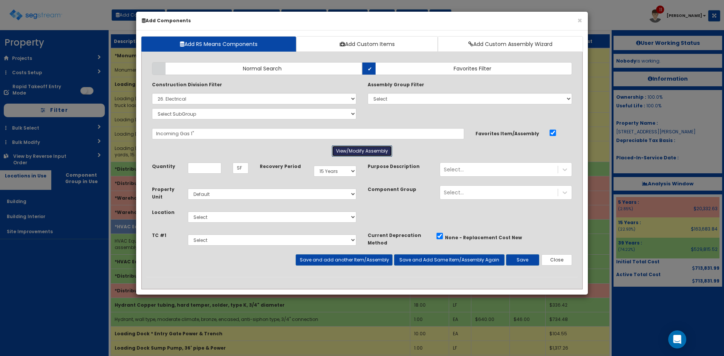
click at [364, 154] on button "View/Modify Assembly" at bounding box center [362, 151] width 60 height 11
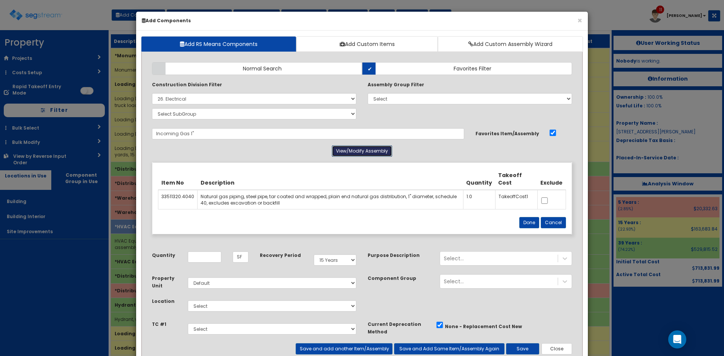
click at [364, 151] on button "View/Modify Assembly" at bounding box center [362, 151] width 60 height 11
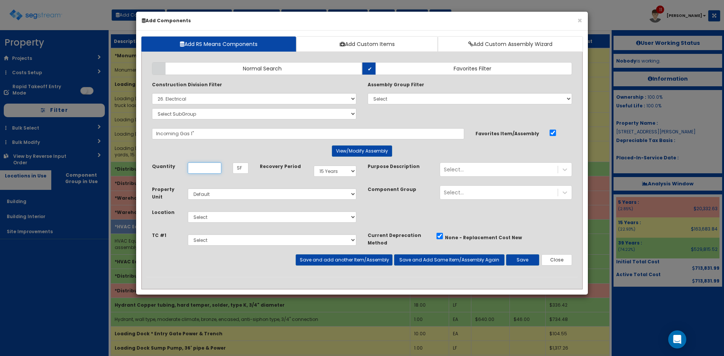
click at [213, 165] on input "Unit Quantity" at bounding box center [205, 168] width 34 height 11
type input "195"
click at [336, 170] on select "Select 5 Years 7 Years 9 Years 10 Years 15 Years 15 Year QLI 15 Year QRP 15 Yea…" at bounding box center [335, 171] width 43 height 11
select select "39Y"
click at [314, 166] on select "Select 5 Years 7 Years 9 Years 10 Years 15 Years 15 Year QLI 15 Year QRP 15 Yea…" at bounding box center [335, 171] width 43 height 11
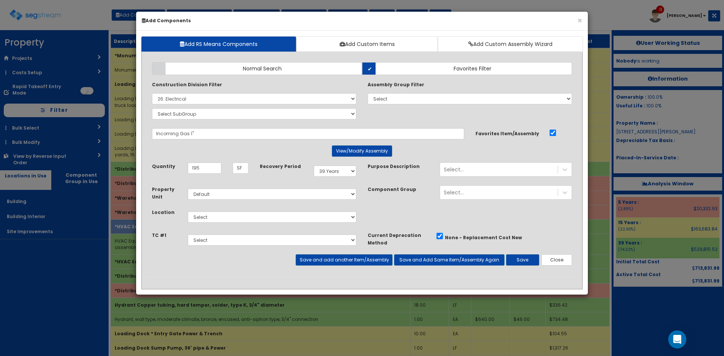
click at [393, 226] on div "Property Unit Select Default Location Select Building" at bounding box center [362, 209] width 432 height 46
click at [333, 221] on select "Select Building Building Interior Site Improvements Add Additional Location" at bounding box center [272, 217] width 169 height 11
click at [430, 223] on div "Property Unit Select Default Location Select Building" at bounding box center [362, 209] width 432 height 46
click at [253, 213] on select "Select Building Building Interior Site Improvements Add Additional Location" at bounding box center [272, 217] width 169 height 11
select select "27"
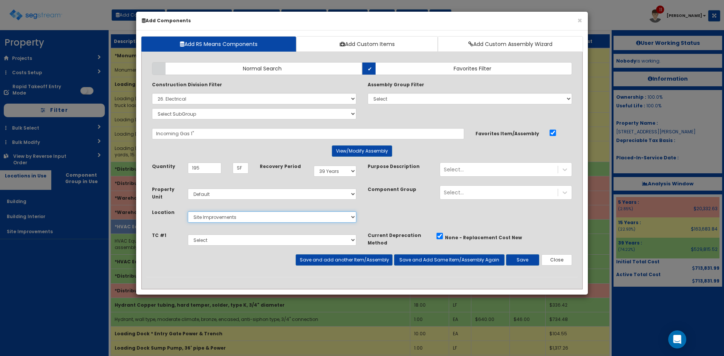
click at [188, 212] on select "Select Building Building Interior Site Improvements Add Additional Location" at bounding box center [272, 217] width 169 height 11
click at [526, 262] on button "Save" at bounding box center [522, 260] width 33 height 11
